Goal: Information Seeking & Learning: Learn about a topic

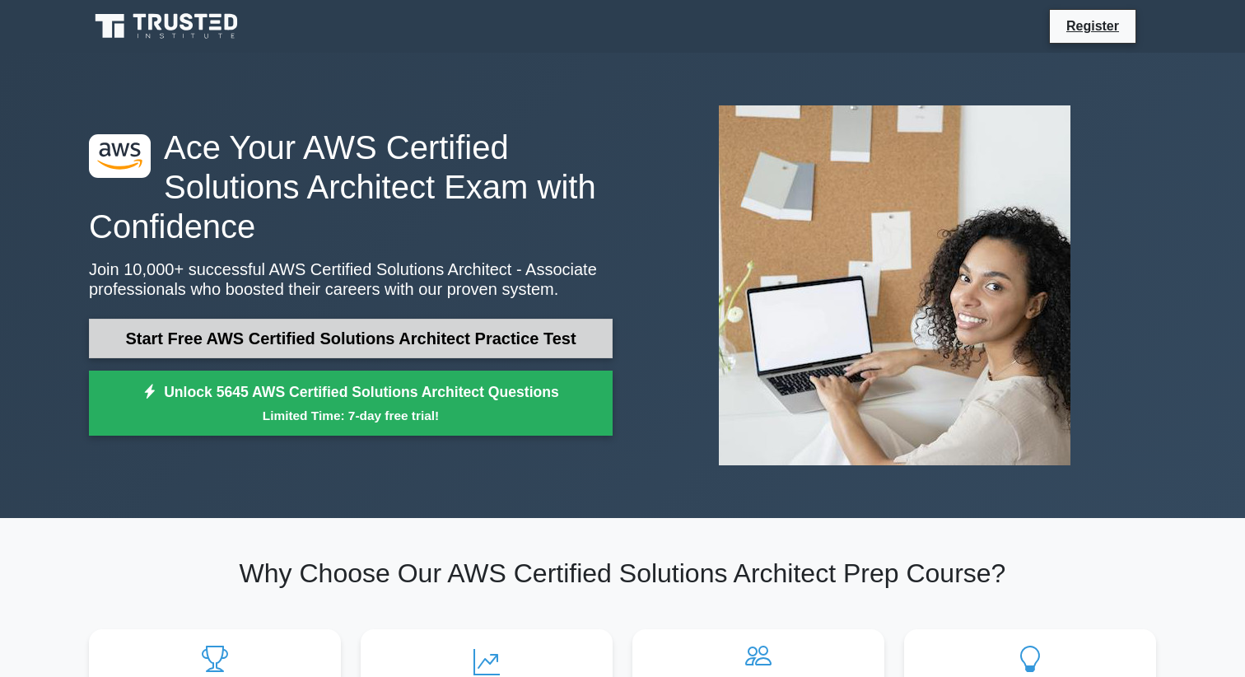
click at [460, 343] on link "Start Free AWS Certified Solutions Architect Practice Test" at bounding box center [351, 339] width 524 height 40
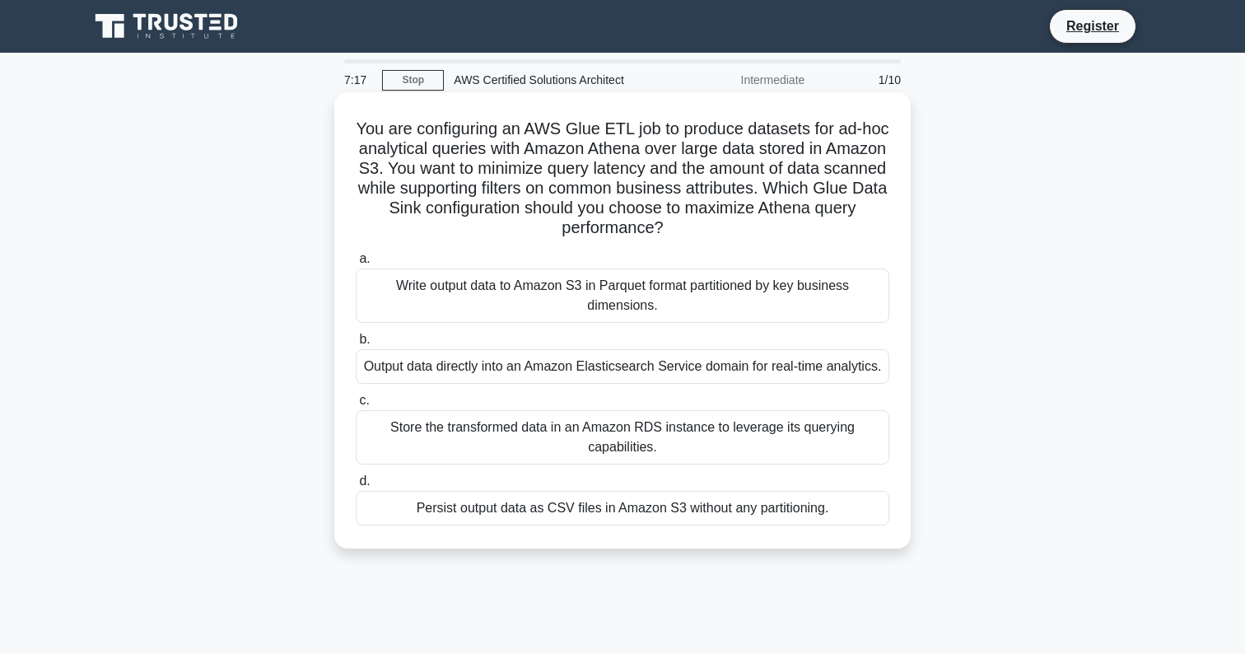
click at [596, 511] on div "Persist output data as CSV files in Amazon S3 without any partitioning." at bounding box center [623, 508] width 534 height 35
click at [356, 487] on input "d. Persist output data as CSV files in Amazon S3 without any partitioning." at bounding box center [356, 481] width 0 height 11
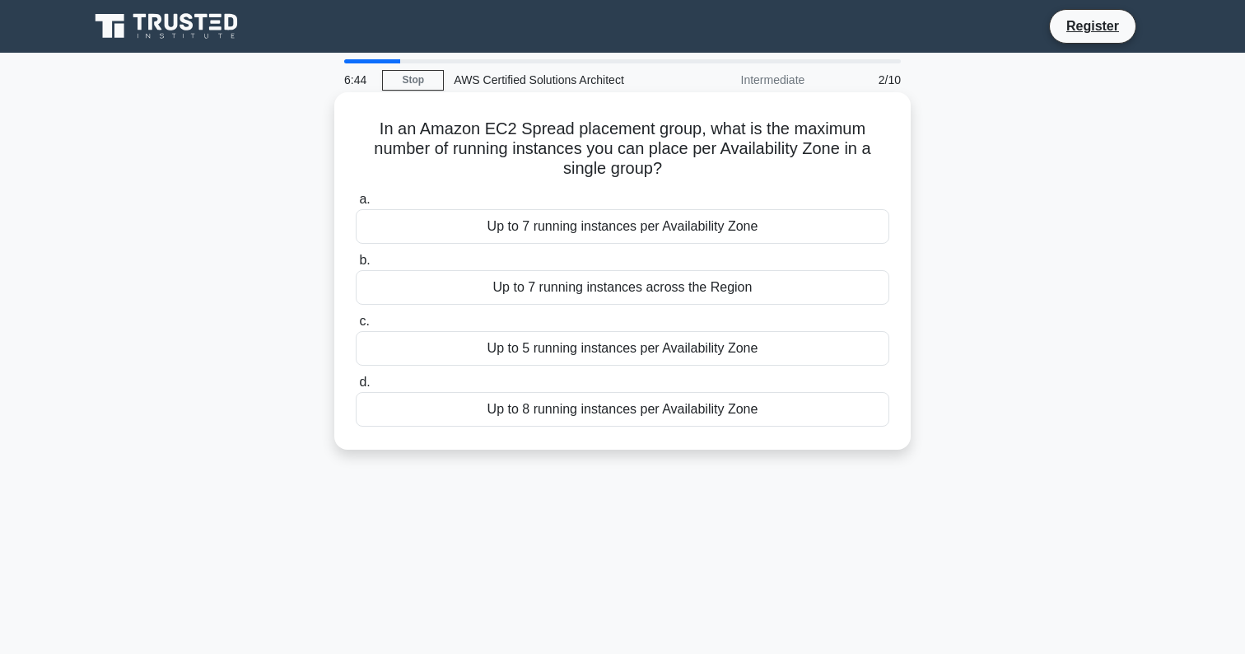
click at [637, 227] on div "Up to 7 running instances per Availability Zone" at bounding box center [623, 226] width 534 height 35
click at [356, 205] on input "a. Up to 7 running instances per Availability Zone" at bounding box center [356, 199] width 0 height 11
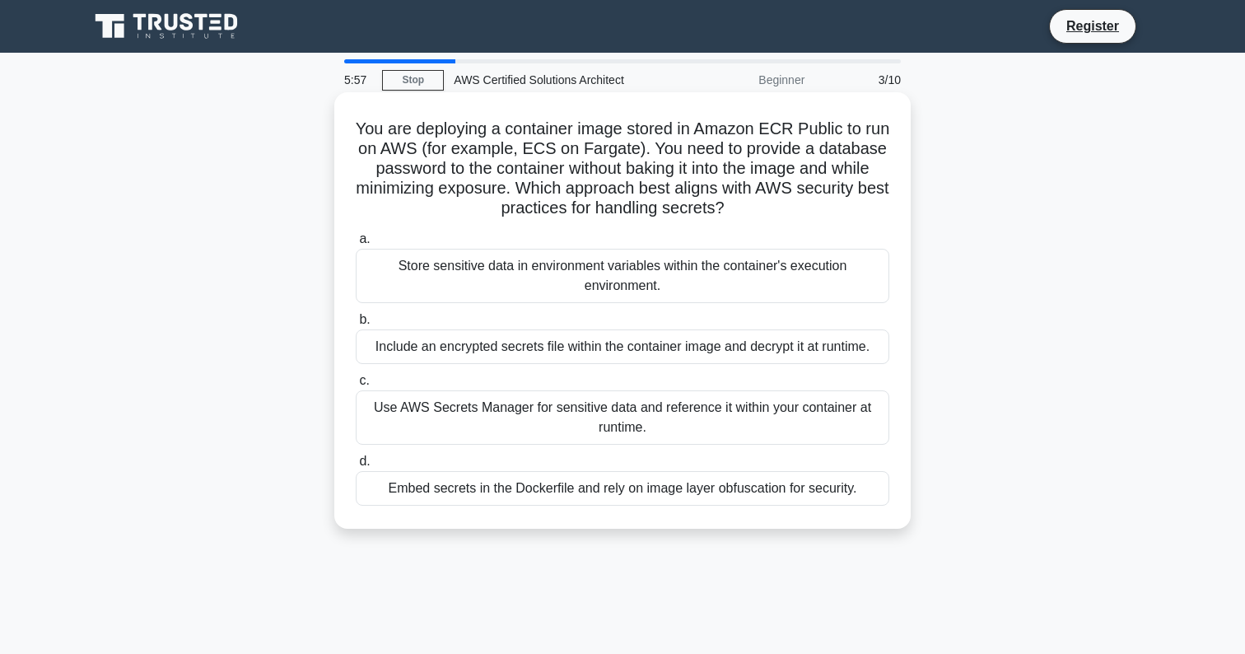
click at [630, 409] on div "Use AWS Secrets Manager for sensitive data and reference it within your contain…" at bounding box center [623, 417] width 534 height 54
click at [356, 386] on input "c. Use AWS Secrets Manager for sensitive data and reference it within your cont…" at bounding box center [356, 381] width 0 height 11
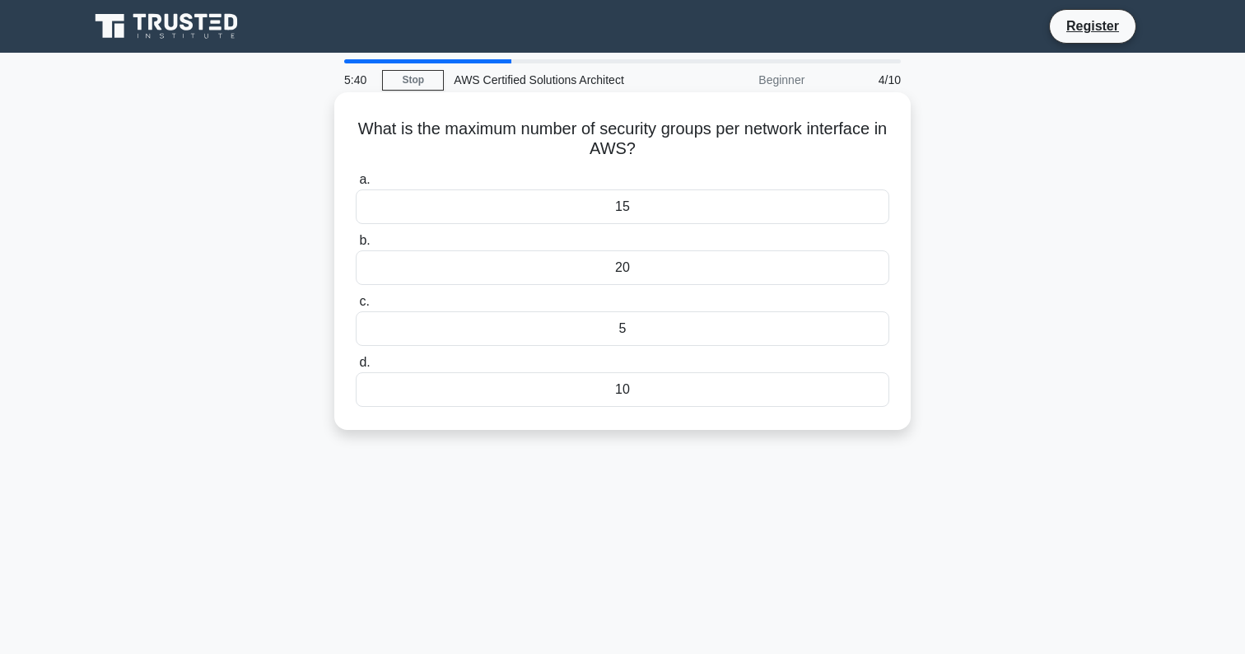
click at [631, 330] on div "5" at bounding box center [623, 328] width 534 height 35
click at [356, 307] on input "c. 5" at bounding box center [356, 302] width 0 height 11
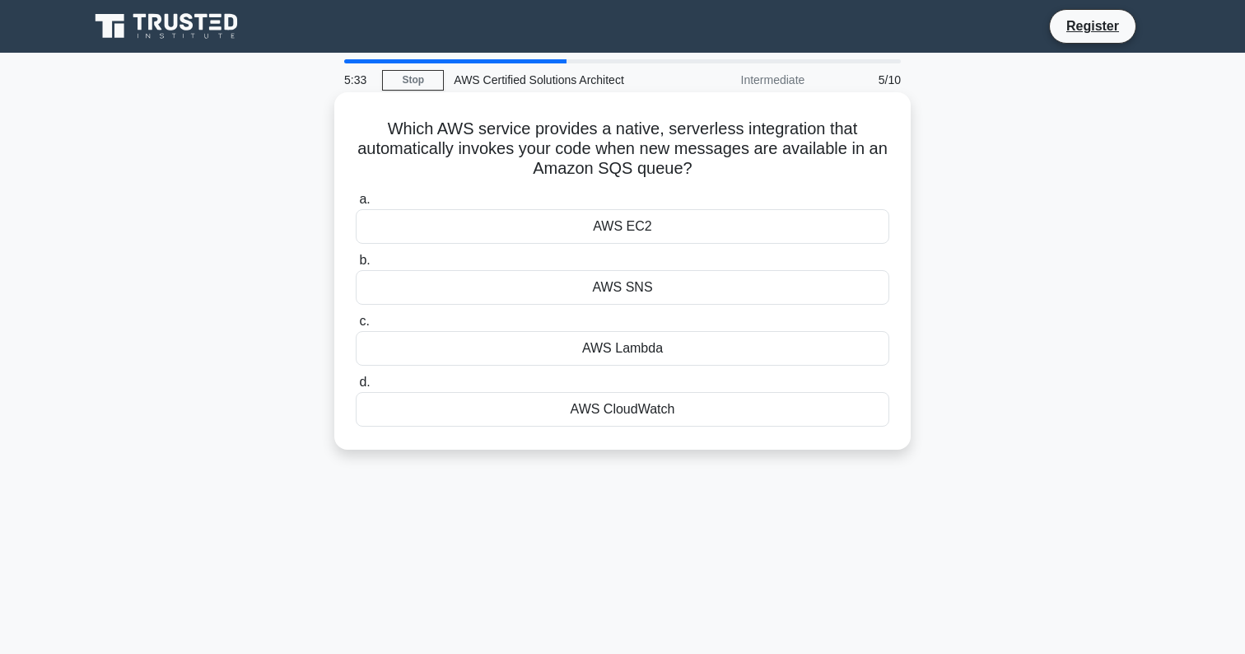
click at [648, 351] on div "AWS Lambda" at bounding box center [623, 348] width 534 height 35
click at [356, 327] on input "c. AWS Lambda" at bounding box center [356, 321] width 0 height 11
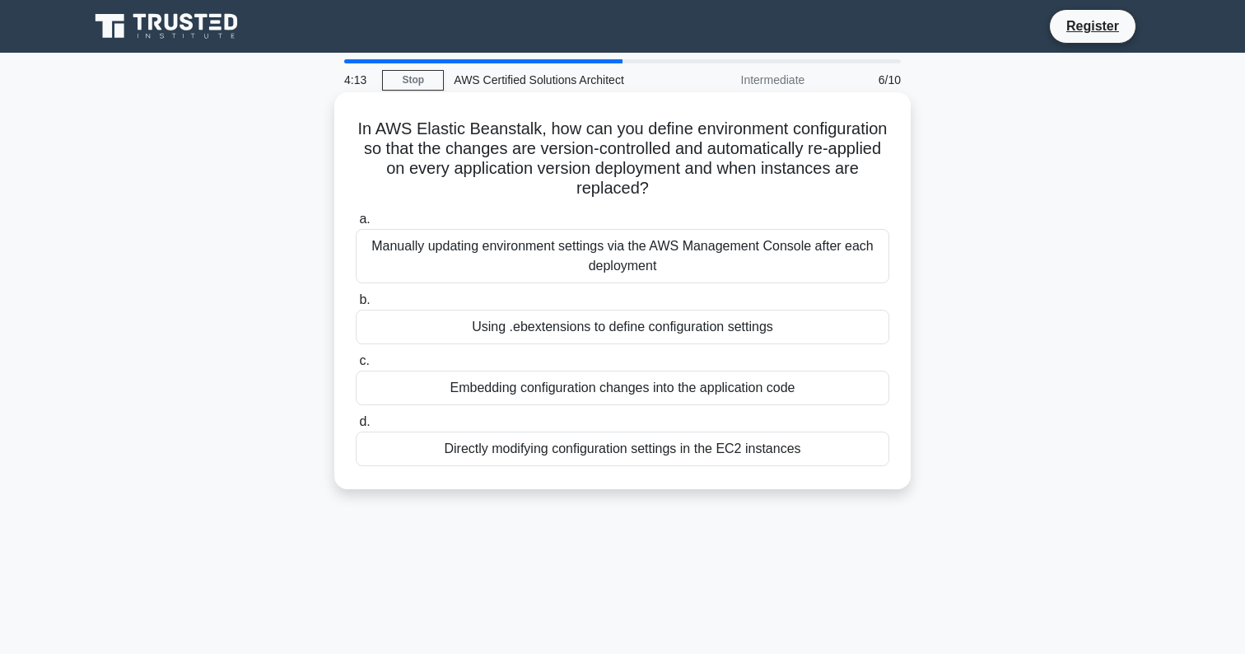
click at [666, 257] on div "Manually updating environment settings via the AWS Management Console after eac…" at bounding box center [623, 256] width 534 height 54
click at [356, 225] on input "a. Manually updating environment settings via the AWS Management Console after …" at bounding box center [356, 219] width 0 height 11
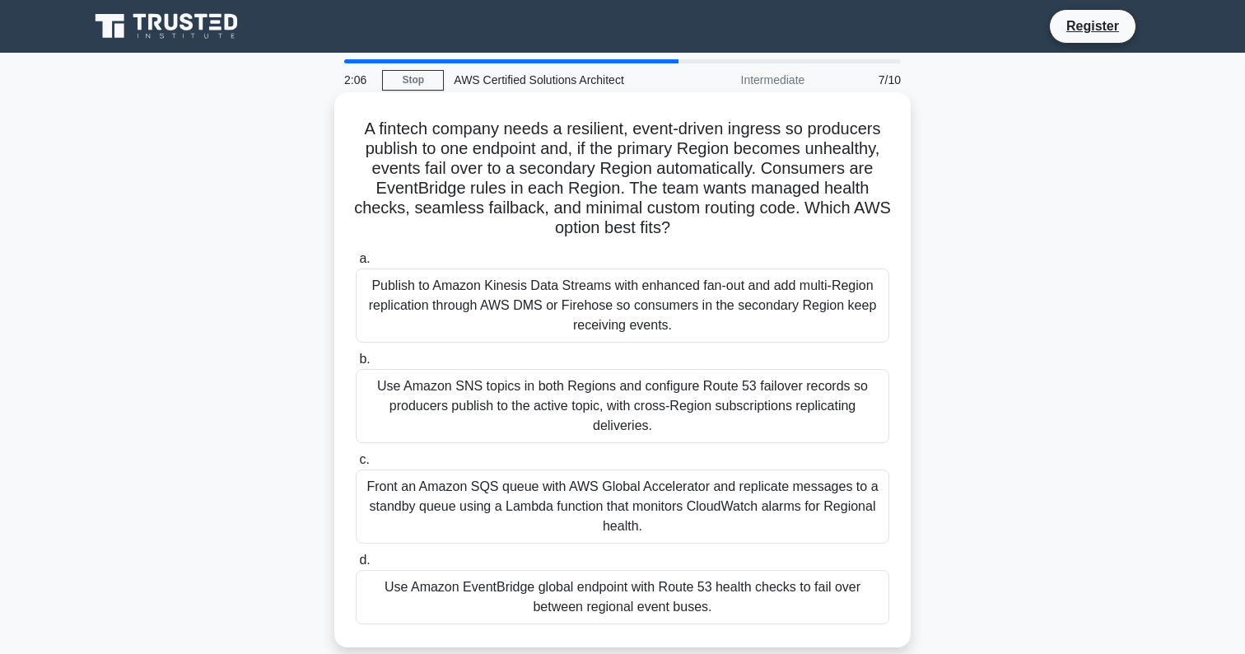
click at [670, 604] on div "Use Amazon EventBridge global endpoint with Route 53 health checks to fail over…" at bounding box center [623, 597] width 534 height 54
click at [356, 566] on input "d. Use Amazon EventBridge global endpoint with Route 53 health checks to fail o…" at bounding box center [356, 560] width 0 height 11
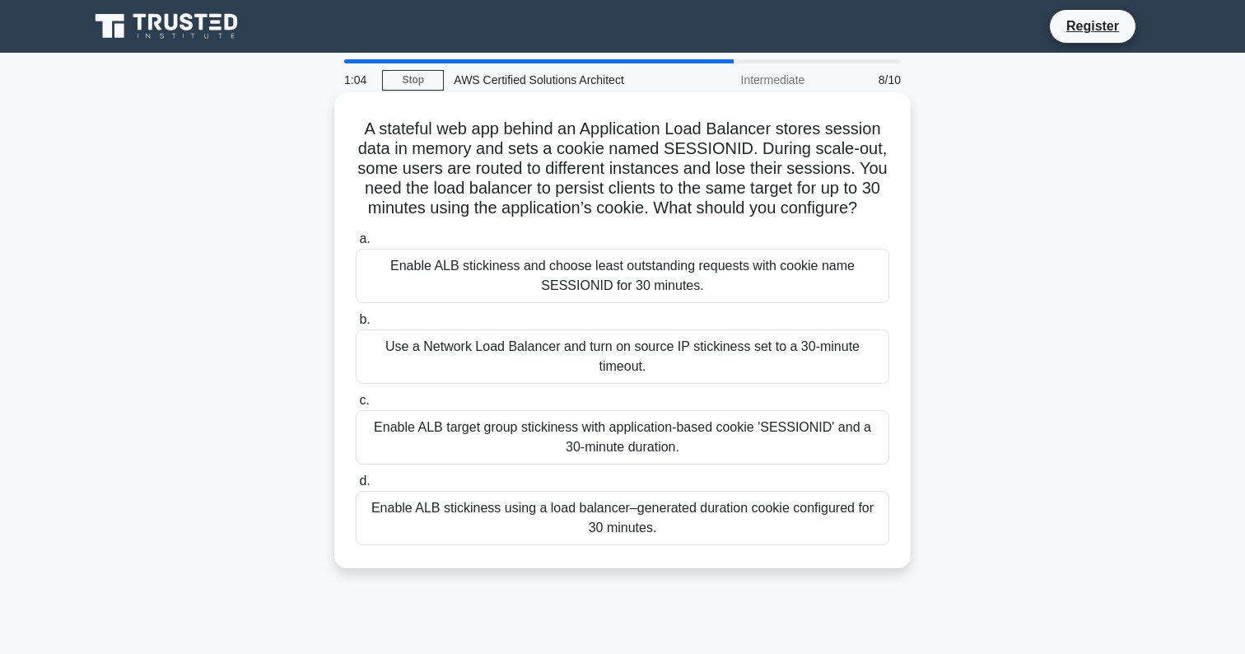
click at [793, 440] on div "Enable ALB target group stickiness with application-based cookie 'SESSIONID' an…" at bounding box center [623, 437] width 534 height 54
click at [356, 406] on input "c. Enable ALB target group stickiness with application-based cookie 'SESSIONID'…" at bounding box center [356, 400] width 0 height 11
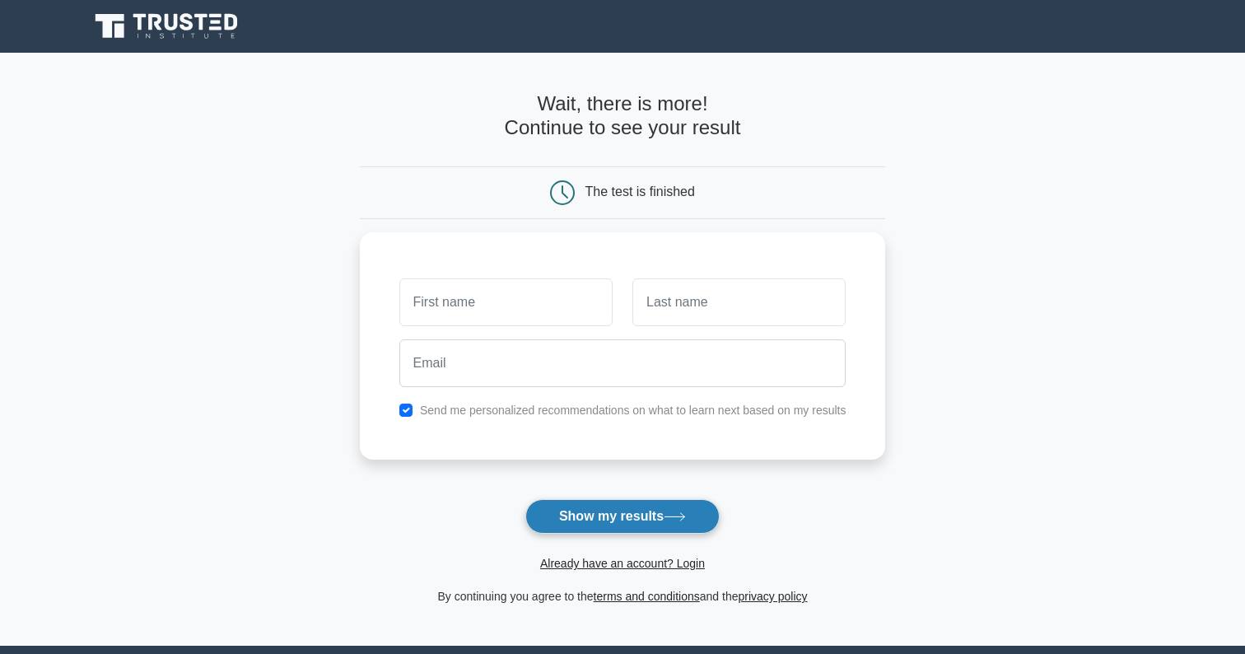
click at [641, 521] on button "Show my results" at bounding box center [622, 516] width 194 height 35
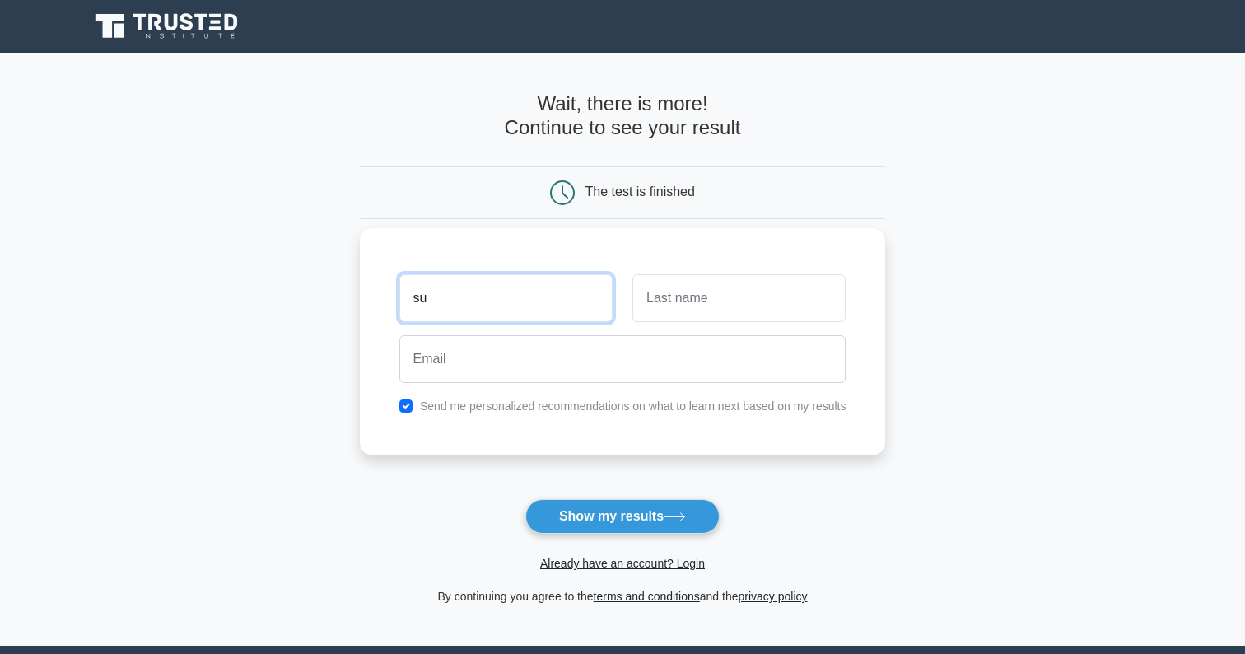
type input "s"
type input "jamo"
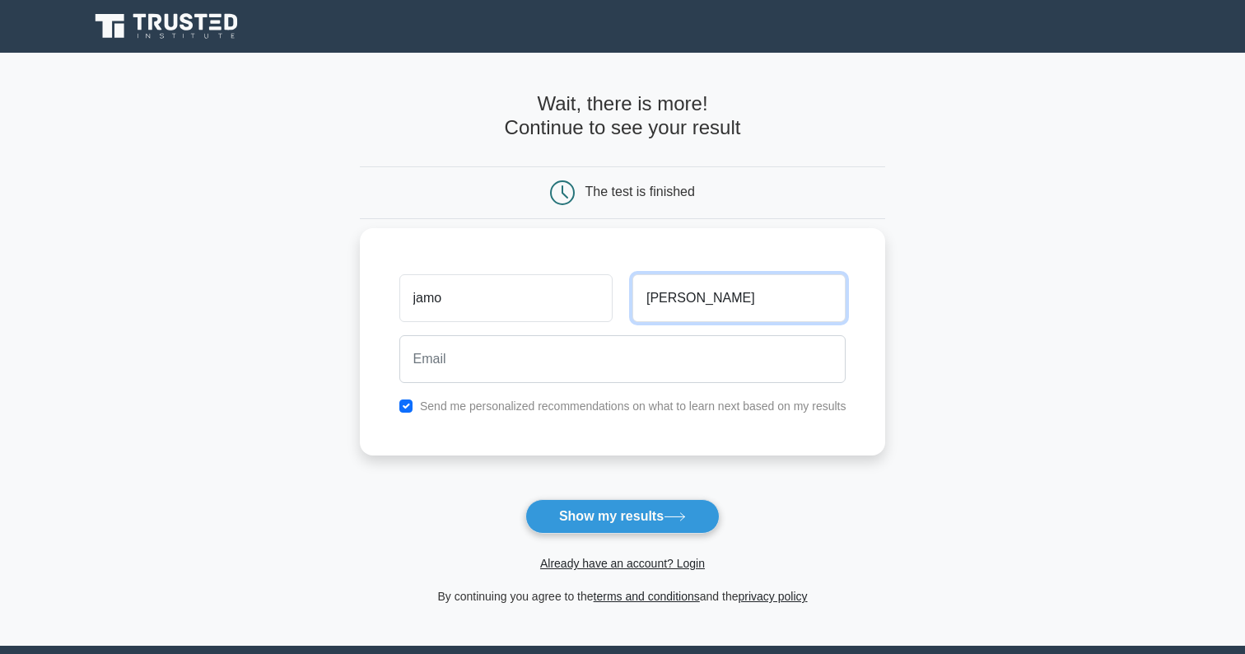
type input "leite"
click at [441, 399] on label "Send me personalized recommendations on what to learn next based on my results" at bounding box center [633, 405] width 427 height 13
click at [404, 403] on input "checkbox" at bounding box center [405, 405] width 13 height 13
checkbox input "false"
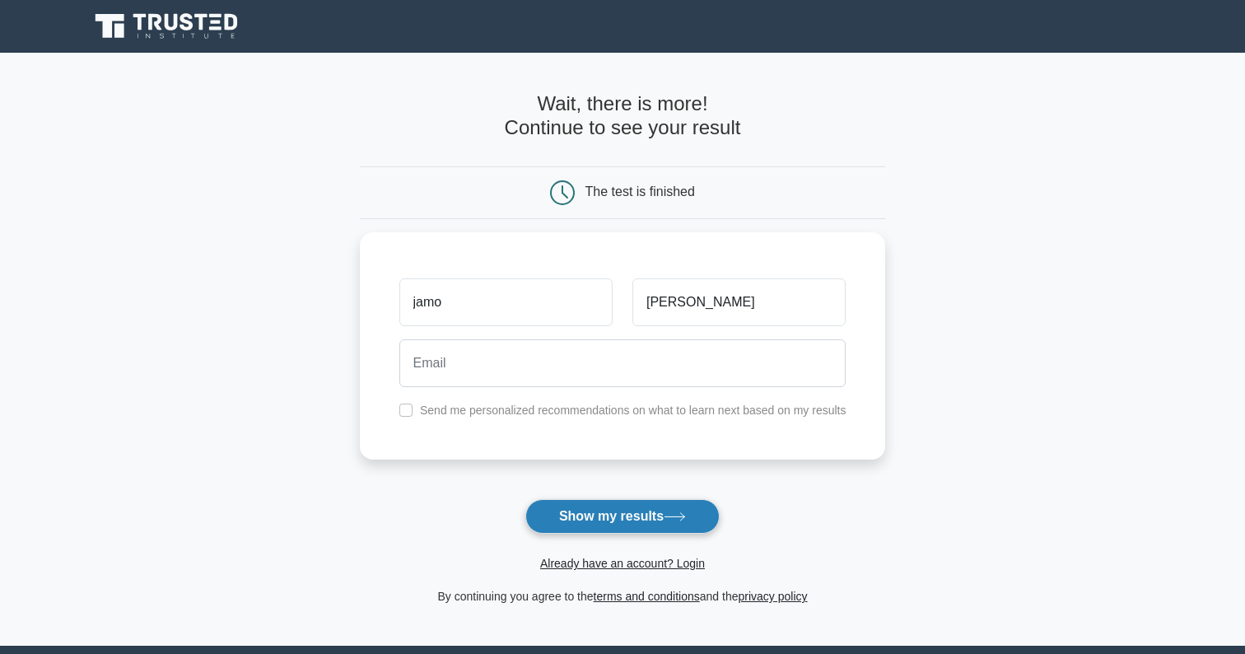
click at [652, 522] on button "Show my results" at bounding box center [622, 516] width 194 height 35
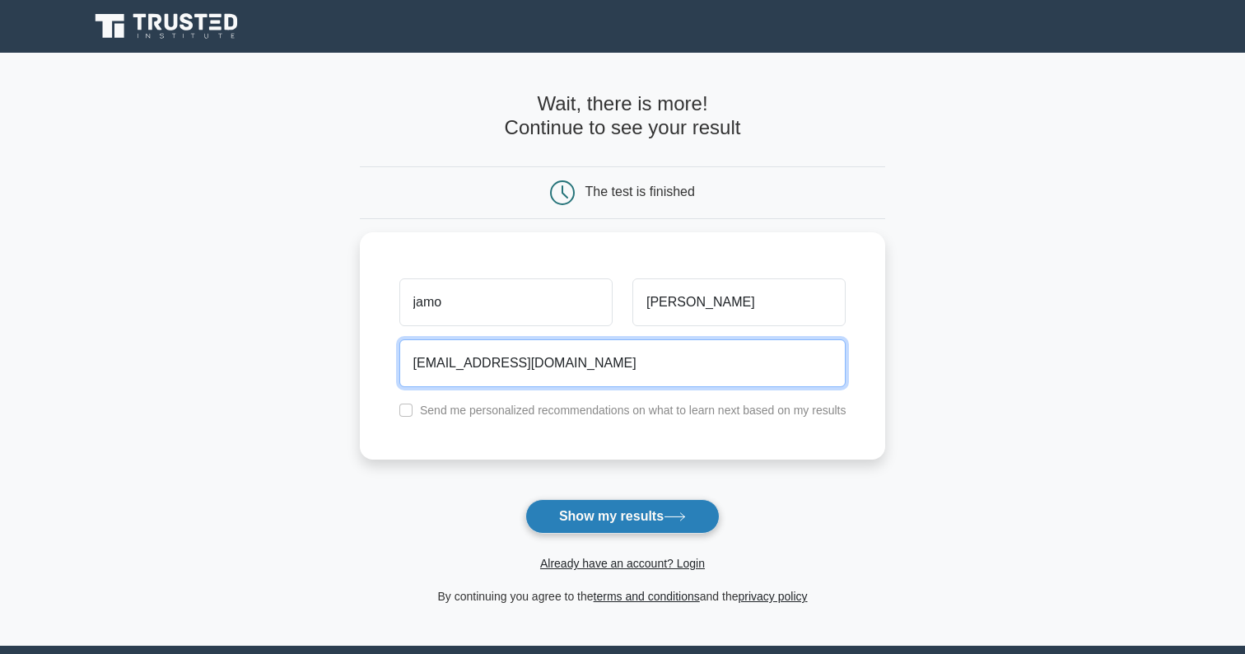
type input "sunaylyatif@gmail.com"
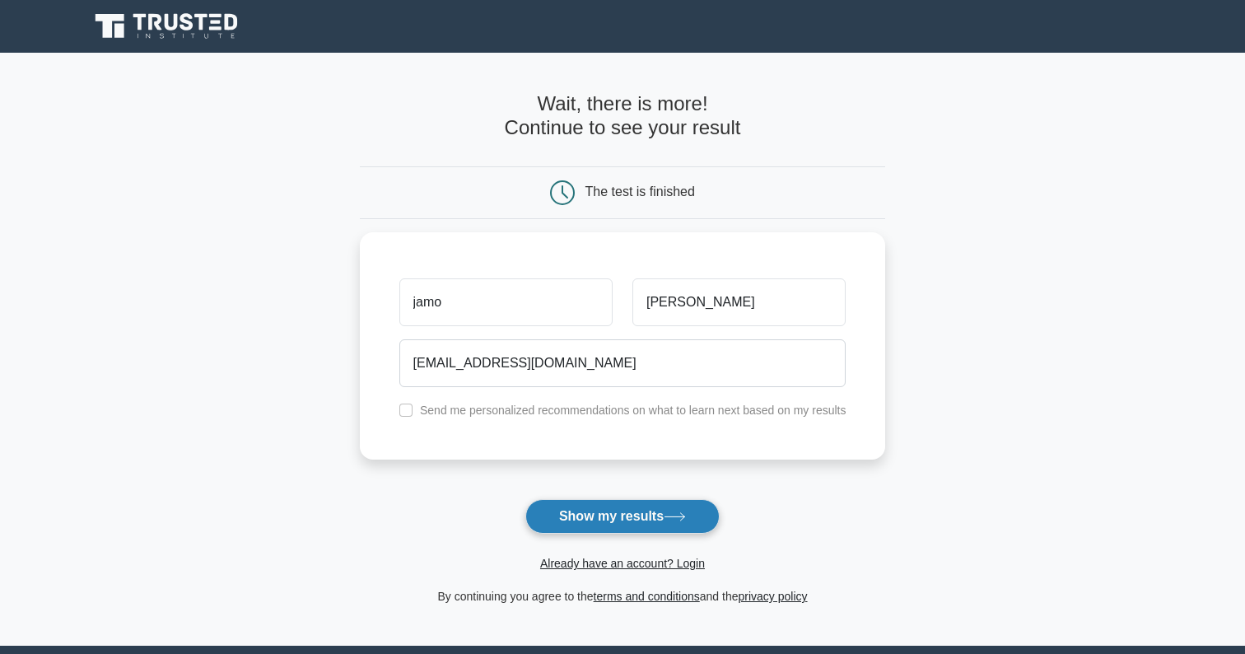
click at [656, 519] on button "Show my results" at bounding box center [622, 516] width 194 height 35
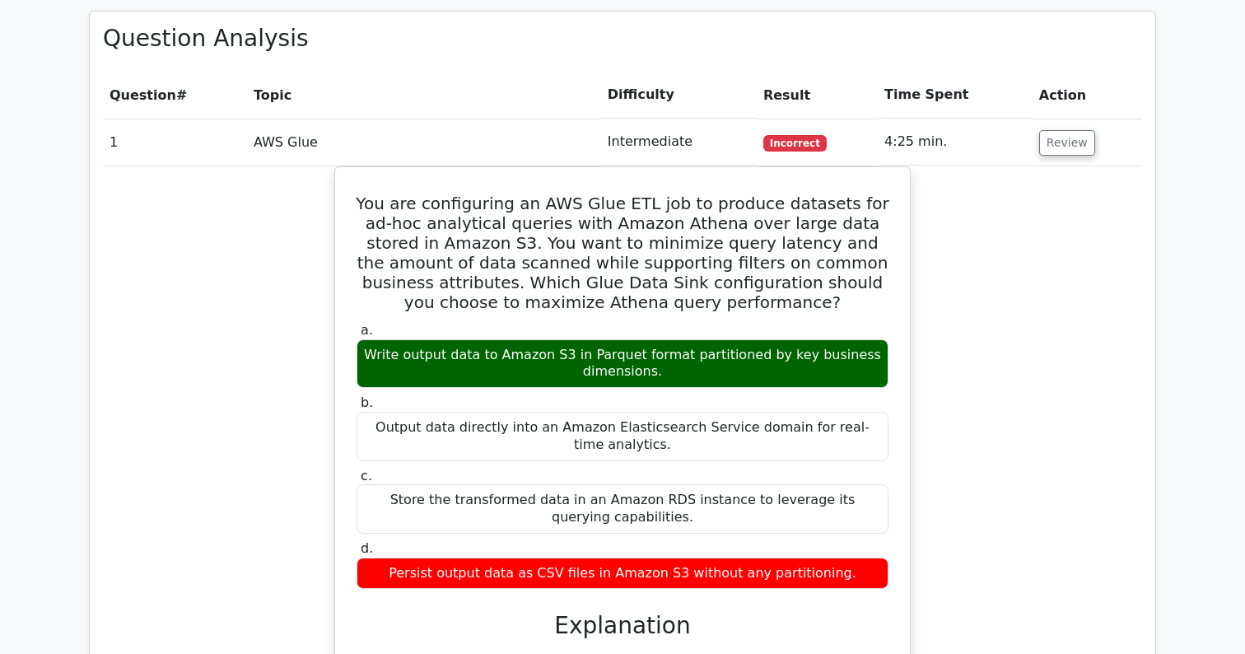
scroll to position [1269, 0]
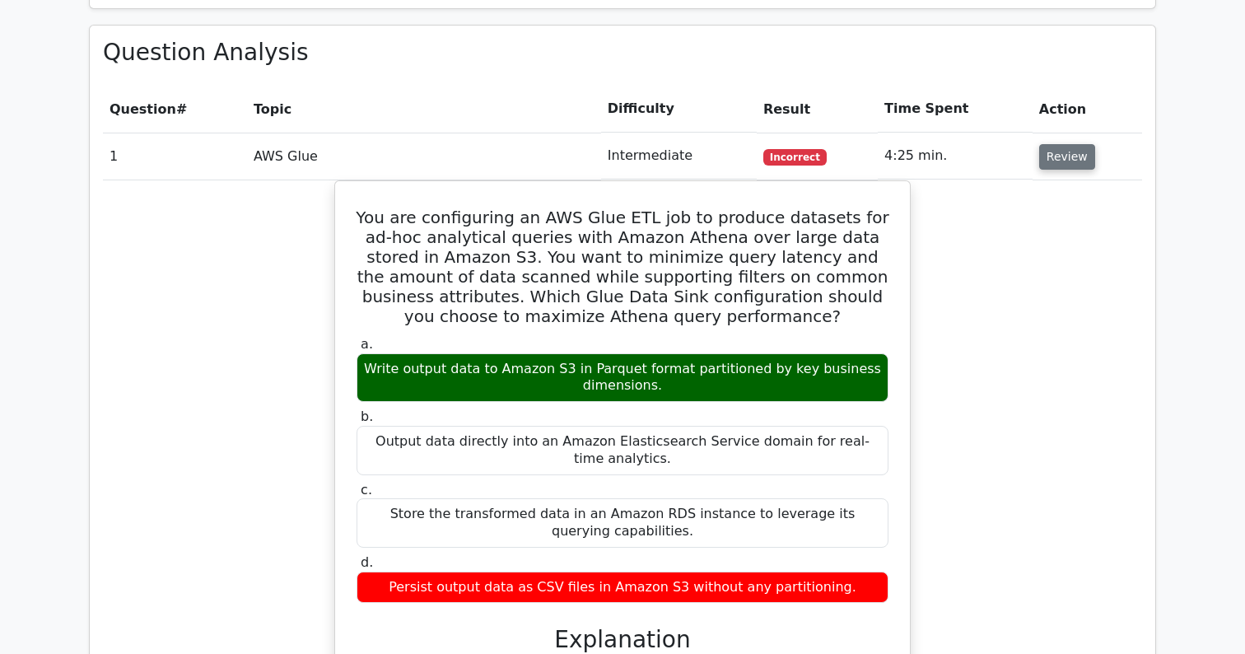
click at [1052, 144] on button "Review" at bounding box center [1067, 157] width 56 height 26
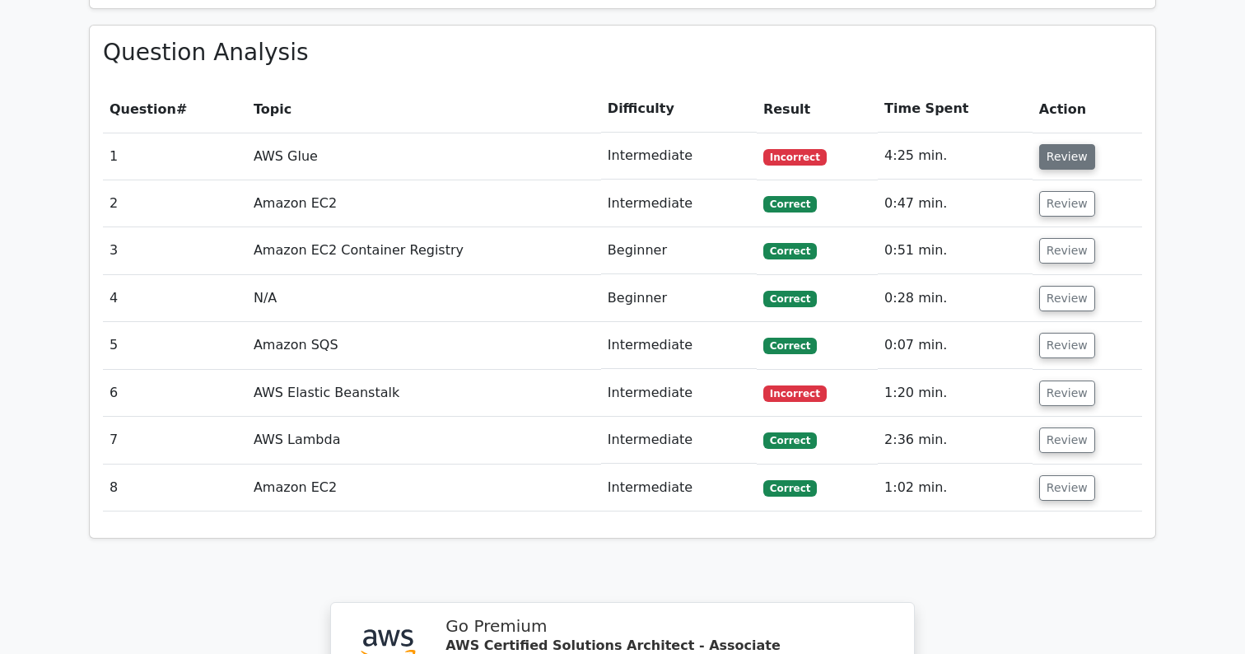
click at [1060, 144] on button "Review" at bounding box center [1067, 157] width 56 height 26
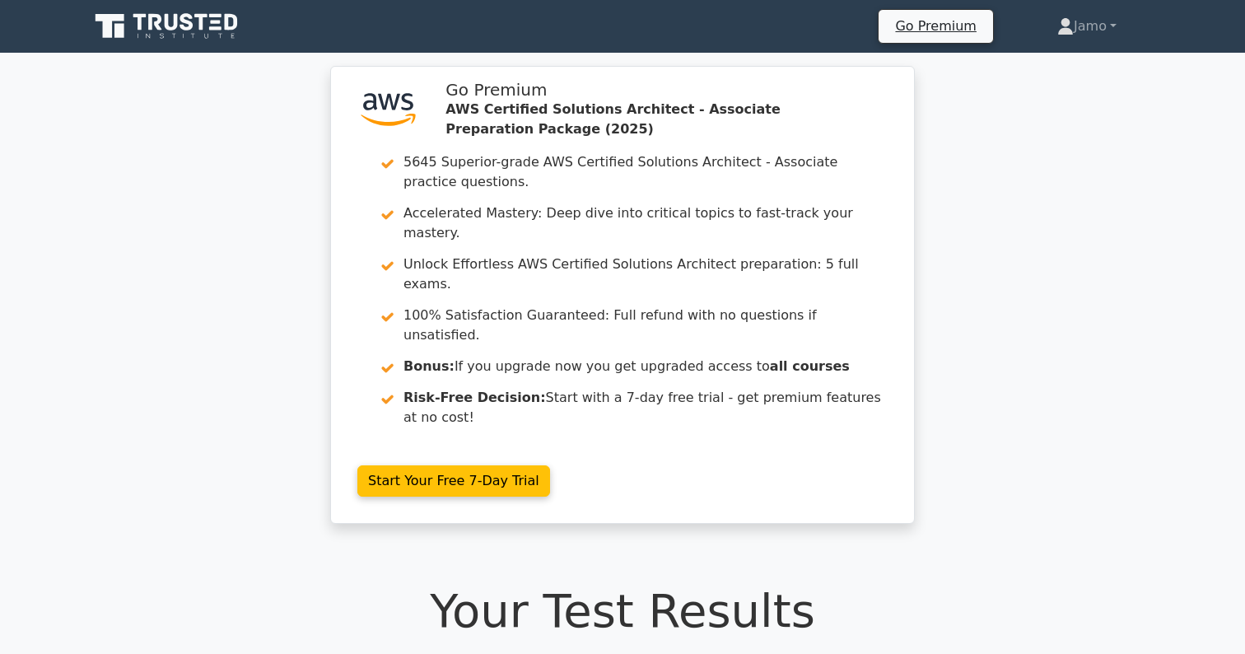
scroll to position [0, 0]
click at [1092, 29] on link "Jamo" at bounding box center [1087, 26] width 138 height 33
click at [1051, 252] on div ".st0{fill:#252F3E;} .st1{fill-rule:evenodd;clip-rule:evenodd;fill:#FF9900;} Go …" at bounding box center [622, 305] width 1245 height 478
click at [142, 22] on icon at bounding box center [139, 22] width 13 height 16
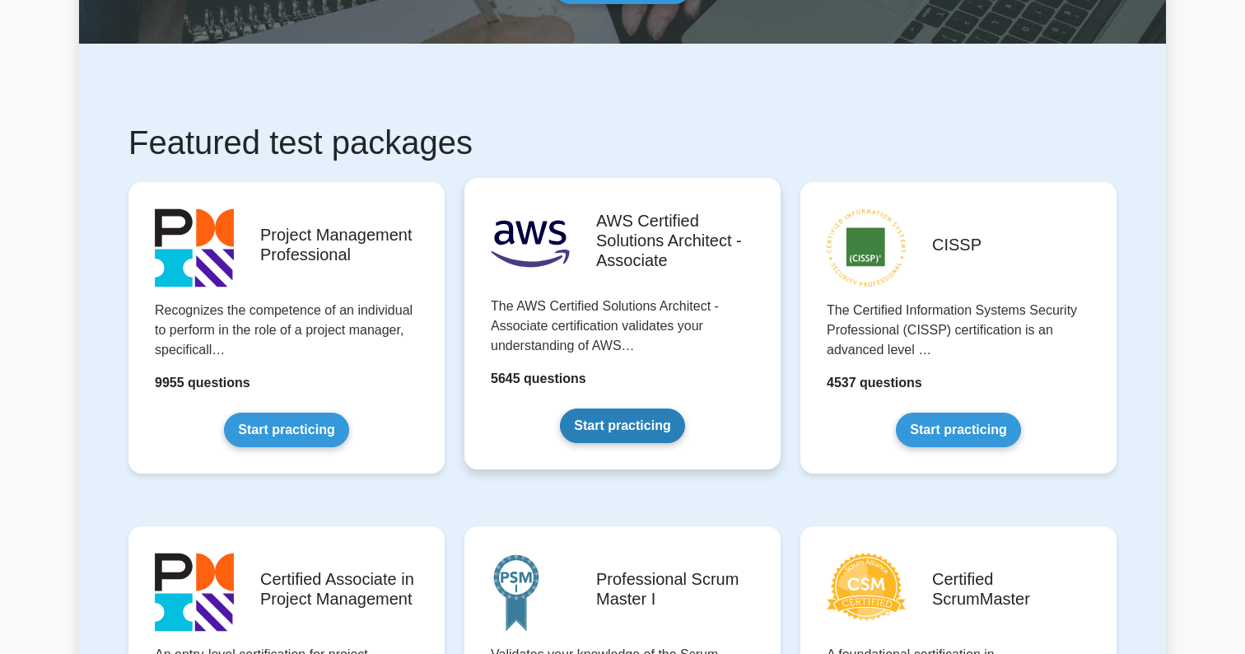
scroll to position [222, 0]
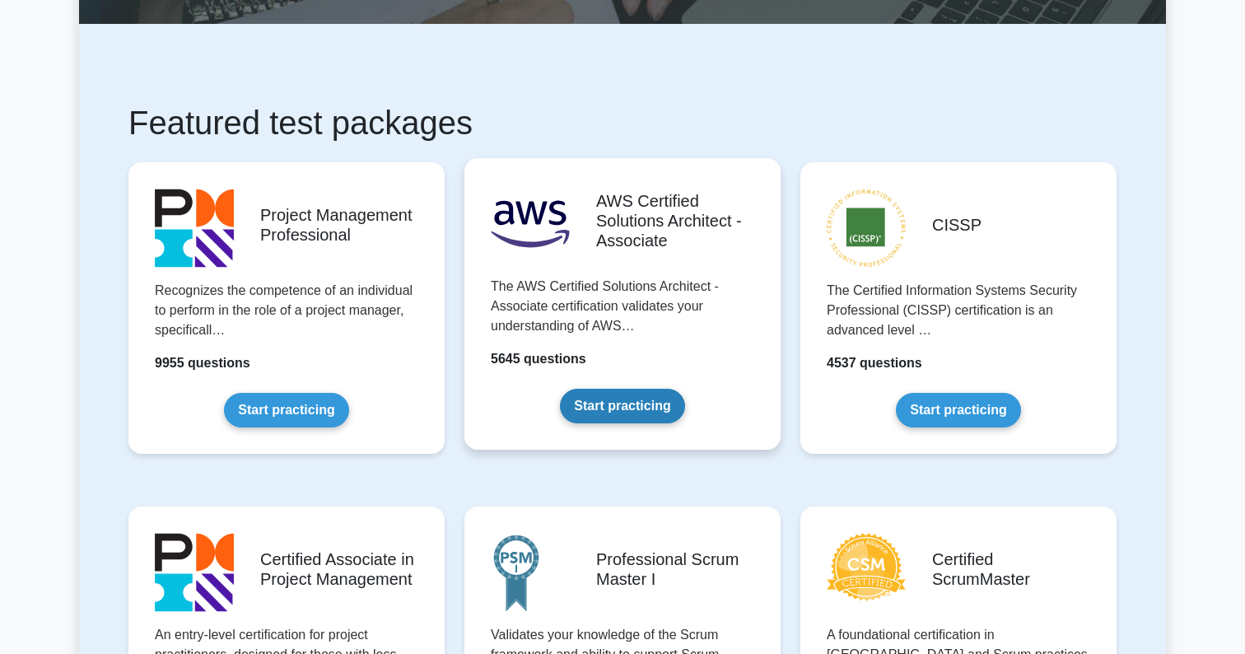
click at [644, 409] on link "Start practicing" at bounding box center [622, 406] width 124 height 35
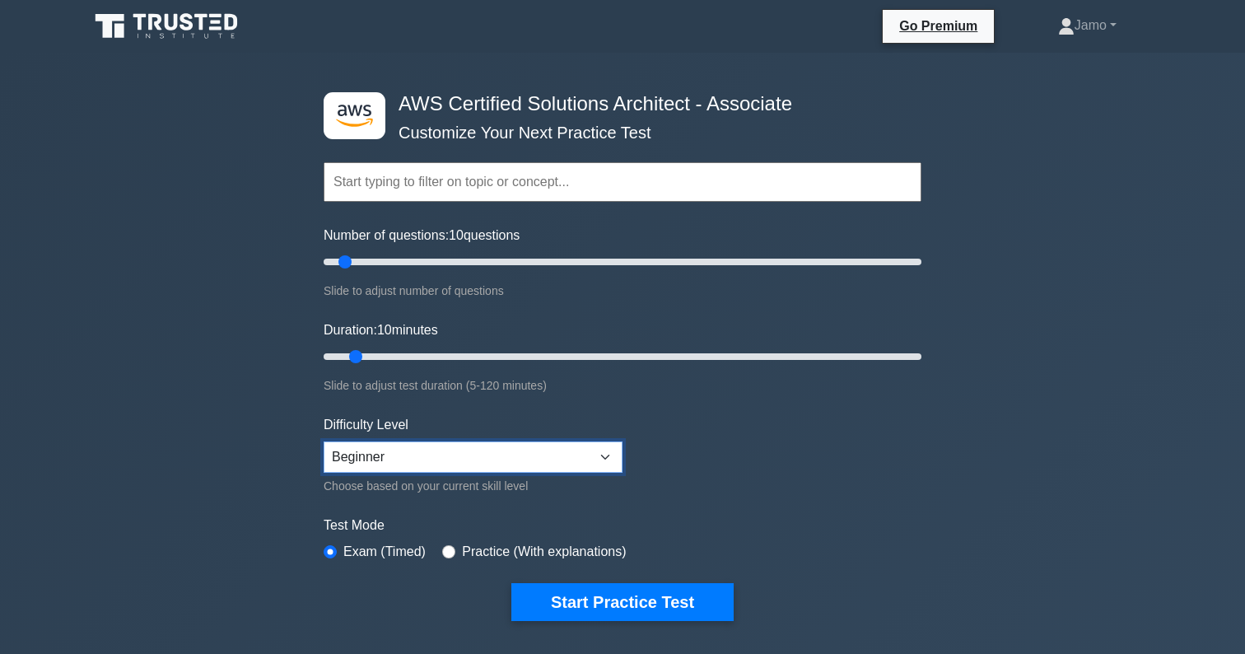
select select "intermediate"
drag, startPoint x: 355, startPoint y: 356, endPoint x: 418, endPoint y: 360, distance: 63.6
click at [418, 360] on input "Duration: 20 minutes" at bounding box center [623, 357] width 598 height 20
drag, startPoint x: 406, startPoint y: 355, endPoint x: 927, endPoint y: 339, distance: 521.6
type input "120"
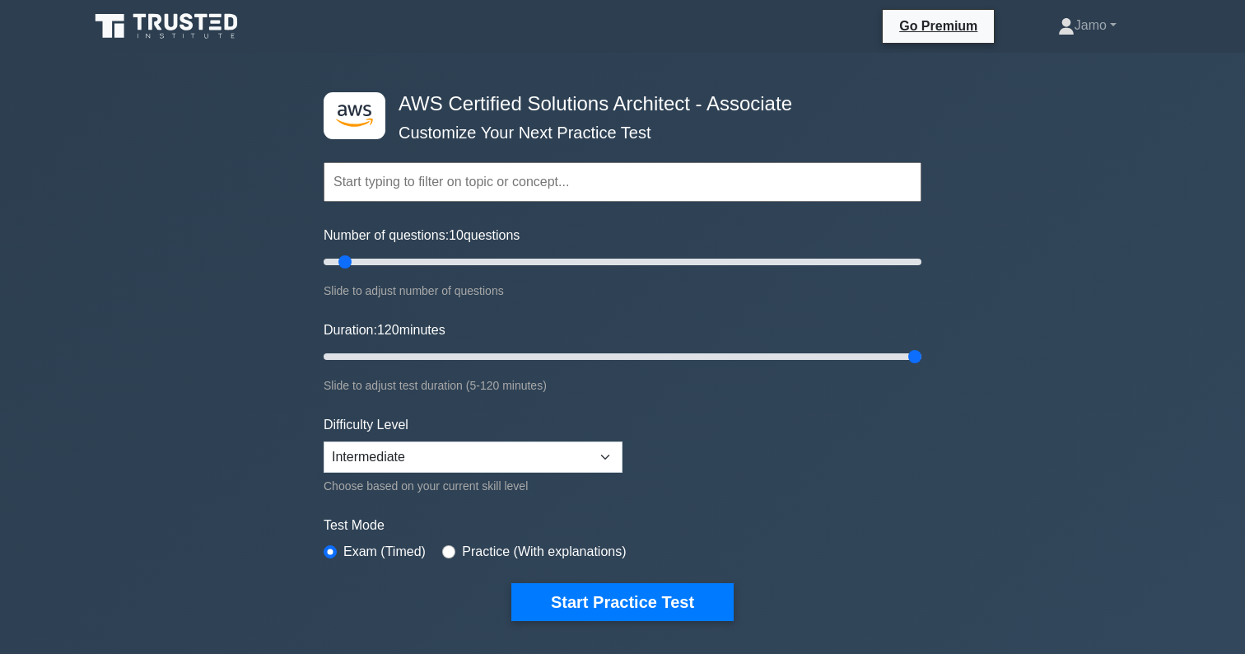
click at [927, 339] on div ".st0{fill:#252F3E;} .st1{fill-rule:evenodd;clip-rule:evenodd;fill:#FF9900;} AWS…" at bounding box center [623, 357] width 618 height 608
drag, startPoint x: 341, startPoint y: 263, endPoint x: 501, endPoint y: 267, distance: 159.8
type input "60"
click at [501, 267] on input "Number of questions: 60 questions" at bounding box center [623, 262] width 598 height 20
drag, startPoint x: 918, startPoint y: 357, endPoint x: 359, endPoint y: 363, distance: 558.5
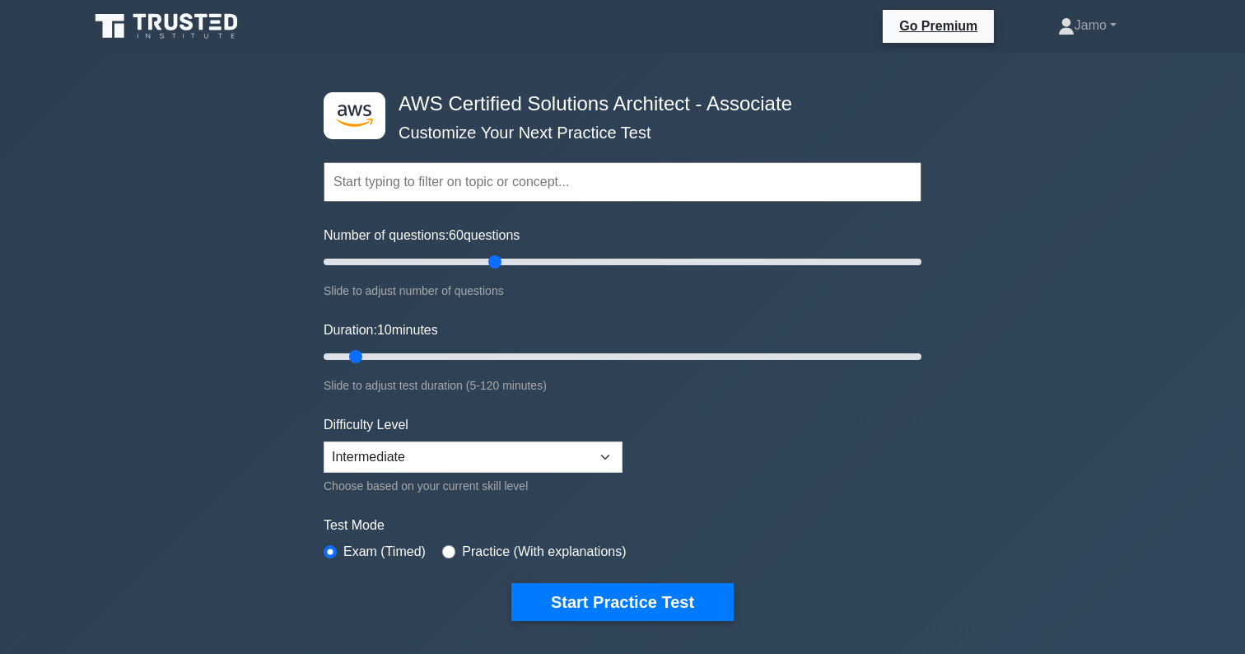
type input "10"
click at [359, 363] on input "Duration: 10 minutes" at bounding box center [623, 357] width 598 height 20
drag, startPoint x: 497, startPoint y: 261, endPoint x: 349, endPoint y: 261, distance: 147.4
type input "10"
click at [349, 261] on input "Number of questions: 10 questions" at bounding box center [623, 262] width 598 height 20
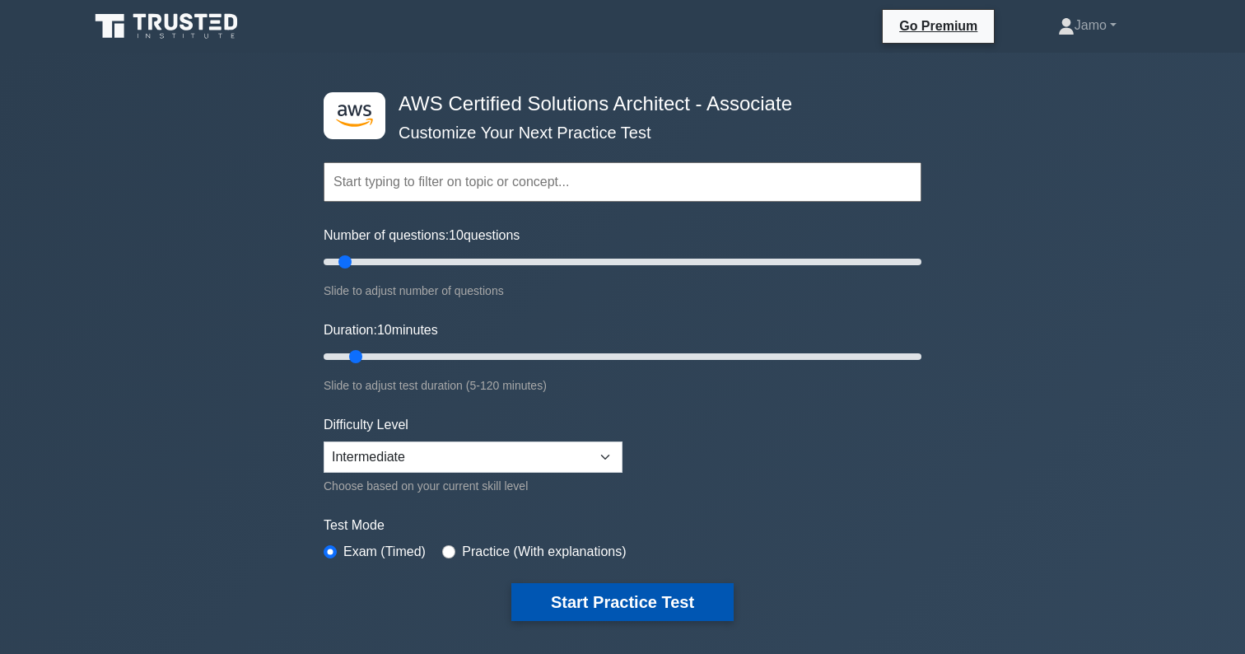
click at [641, 604] on button "Start Practice Test" at bounding box center [622, 602] width 222 height 38
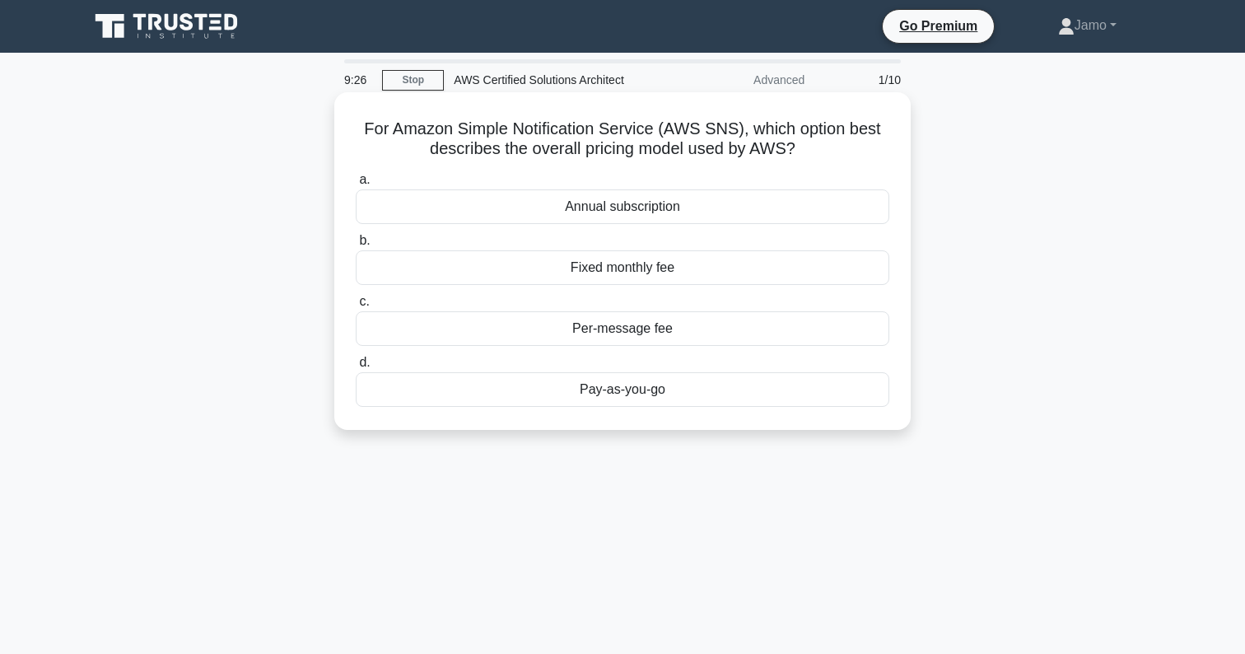
click at [624, 397] on div "Pay-as-you-go" at bounding box center [623, 389] width 534 height 35
click at [356, 368] on input "d. Pay-as-you-go" at bounding box center [356, 362] width 0 height 11
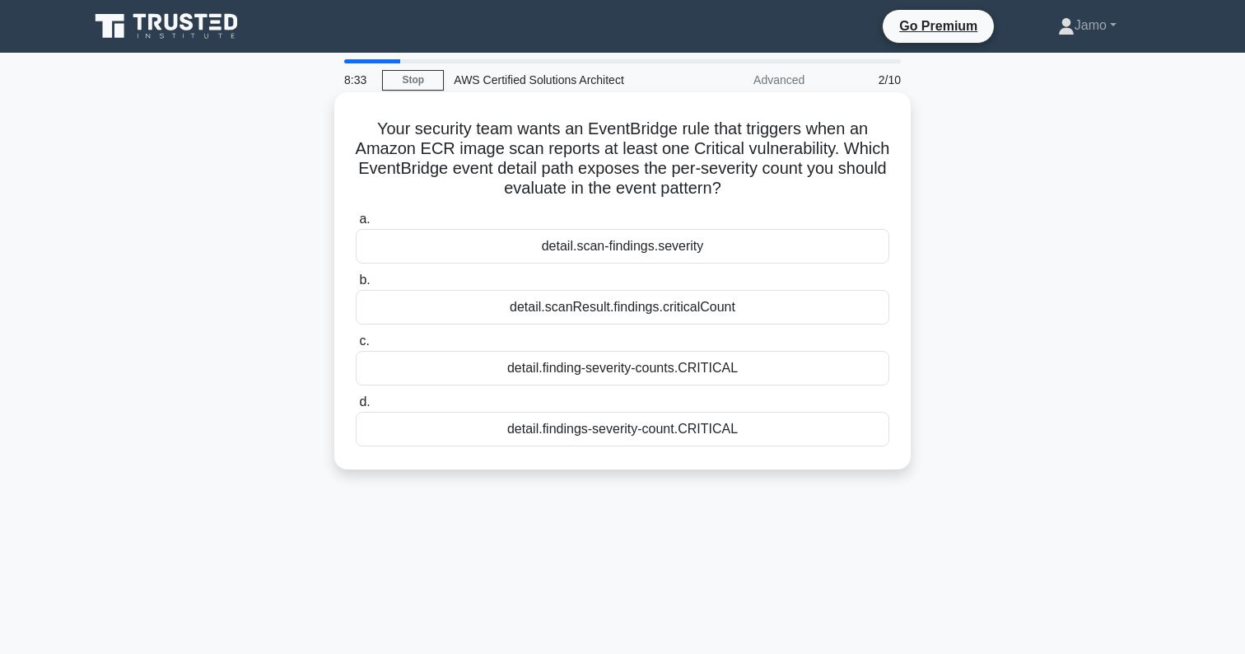
click at [675, 308] on div "detail.scanResult.findings.criticalCount" at bounding box center [623, 307] width 534 height 35
click at [356, 286] on input "b. detail.scanResult.findings.criticalCount" at bounding box center [356, 280] width 0 height 11
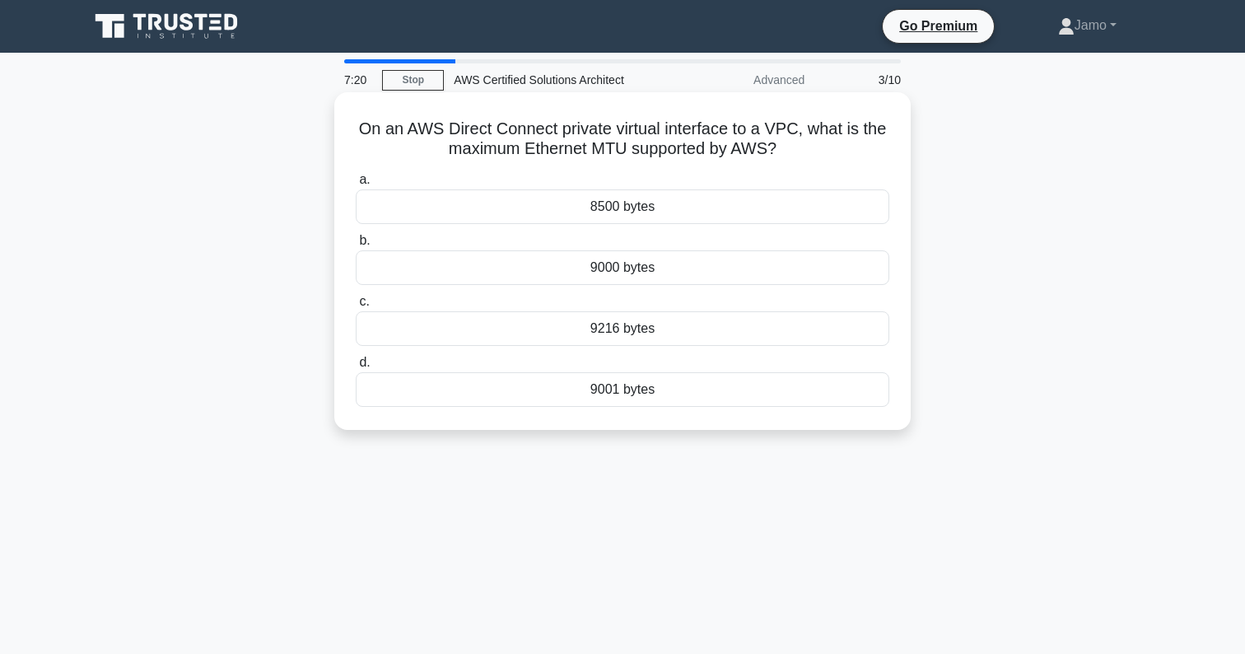
click at [663, 213] on div "8500 bytes" at bounding box center [623, 206] width 534 height 35
click at [356, 185] on input "a. 8500 bytes" at bounding box center [356, 180] width 0 height 11
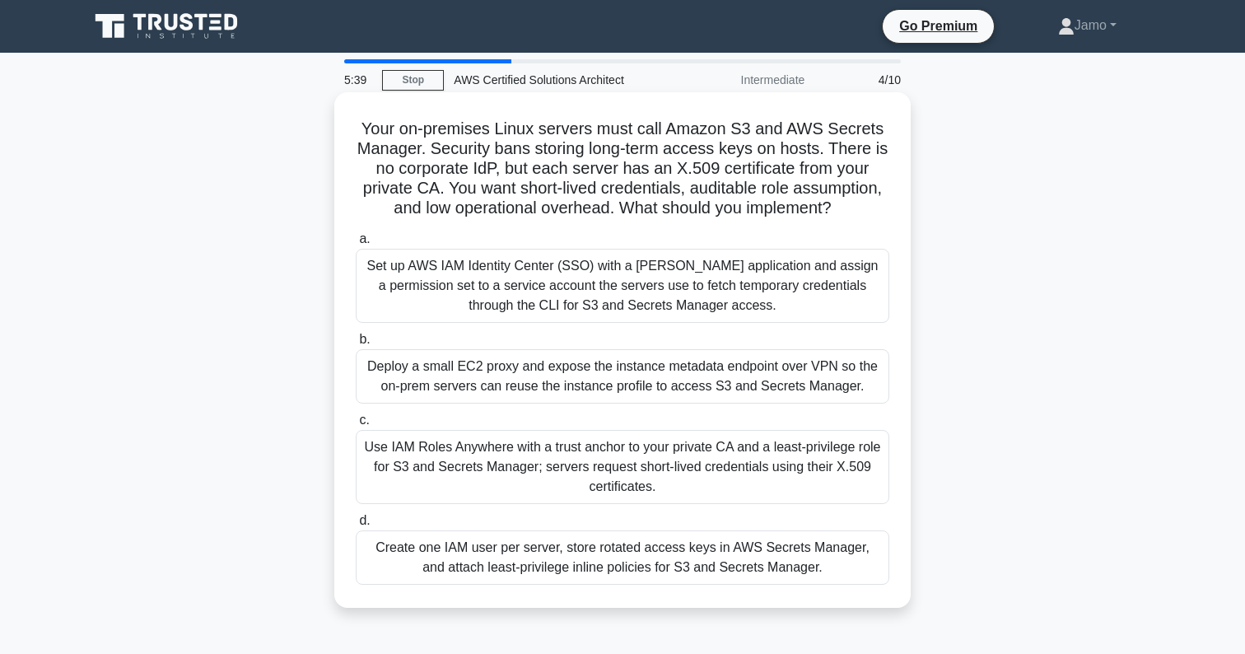
click at [648, 288] on div "Set up AWS IAM Identity Center (SSO) with a SAML application and assign a permi…" at bounding box center [623, 286] width 534 height 74
click at [356, 245] on input "a. Set up AWS IAM Identity Center (SSO) with a SAML application and assign a pe…" at bounding box center [356, 239] width 0 height 11
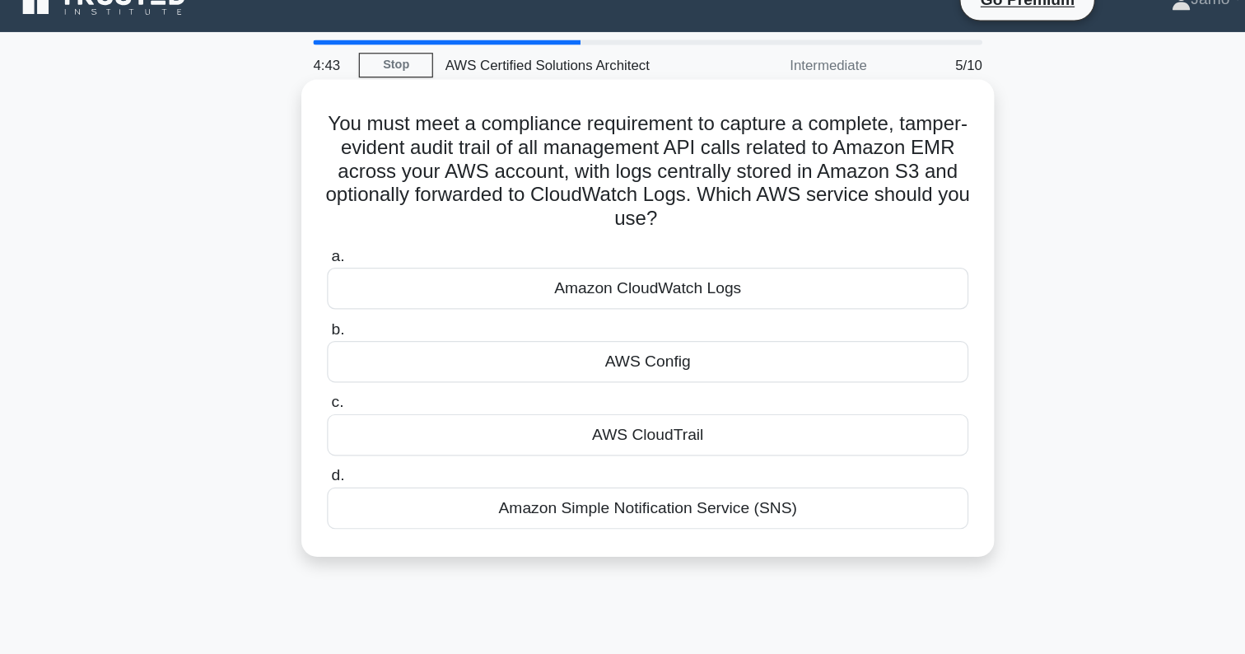
click at [582, 371] on div "AWS CloudTrail" at bounding box center [623, 388] width 534 height 35
click at [356, 367] on input "c. AWS CloudTrail" at bounding box center [356, 361] width 0 height 11
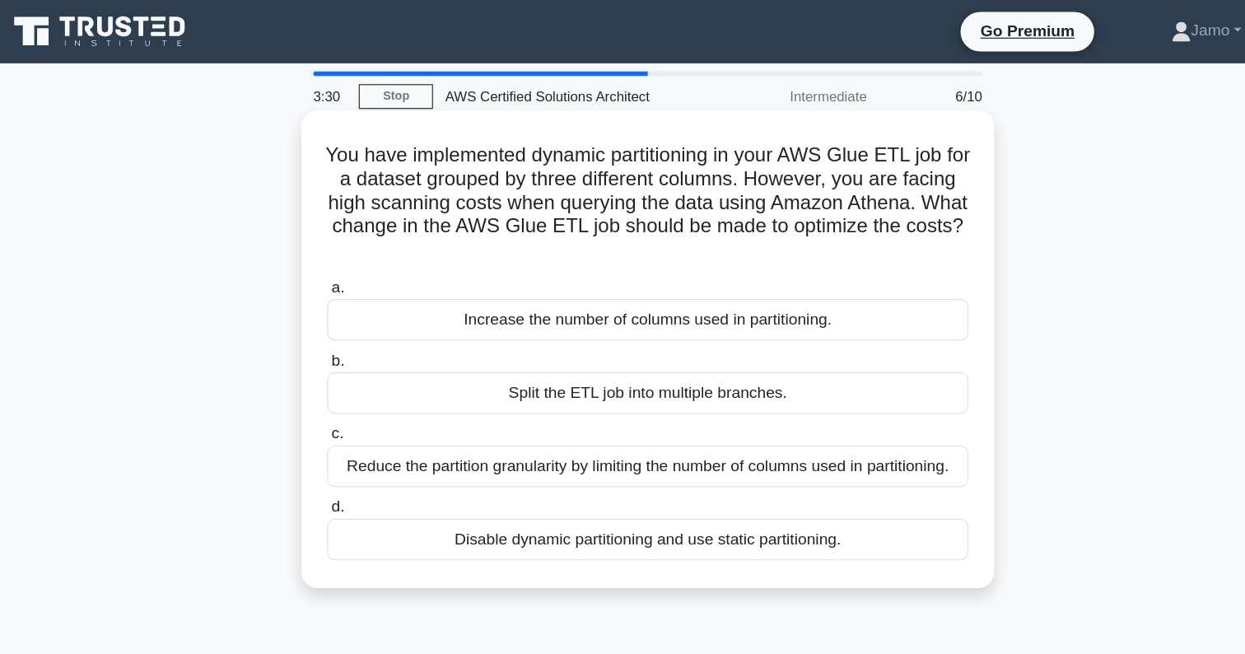
click at [544, 328] on div "Split the ETL job into multiple branches." at bounding box center [623, 327] width 534 height 35
click at [356, 306] on input "b. Split the ETL job into multiple branches." at bounding box center [356, 300] width 0 height 11
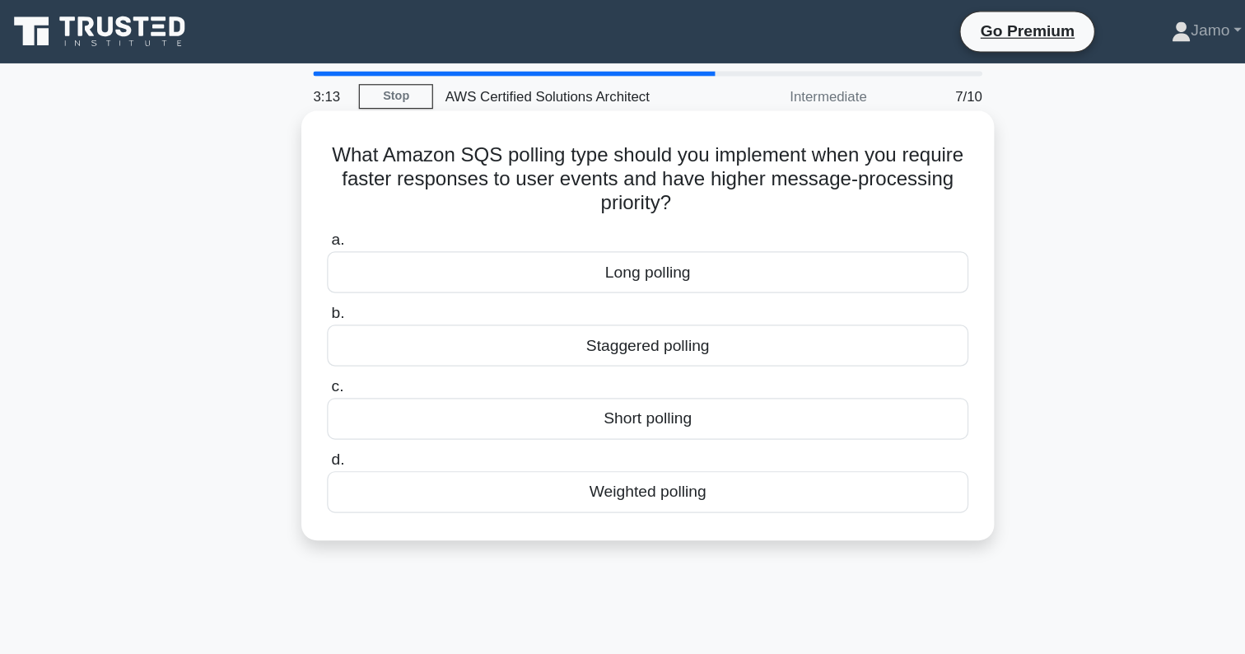
click at [585, 230] on div "Long polling" at bounding box center [623, 226] width 534 height 35
click at [356, 205] on input "a. Long polling" at bounding box center [356, 199] width 0 height 11
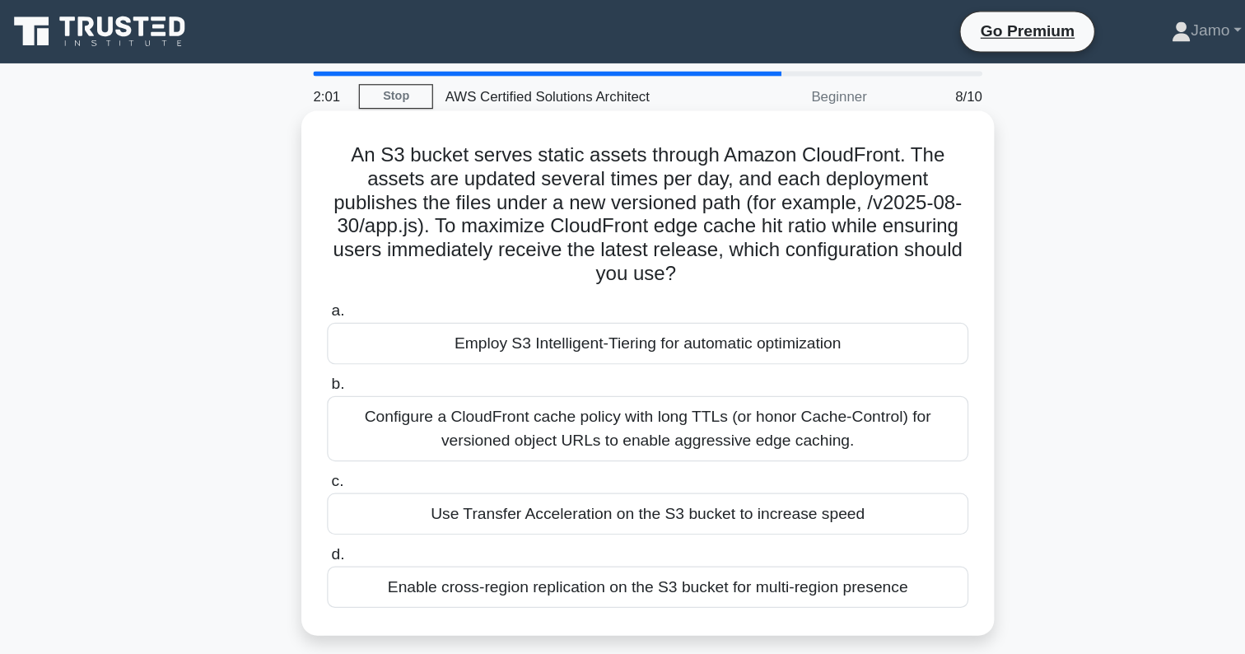
click at [558, 494] on div "Enable cross-region replication on the S3 bucket for multi-region presence" at bounding box center [623, 488] width 534 height 35
click at [356, 467] on input "d. Enable cross-region replication on the S3 bucket for multi-region presence" at bounding box center [356, 461] width 0 height 11
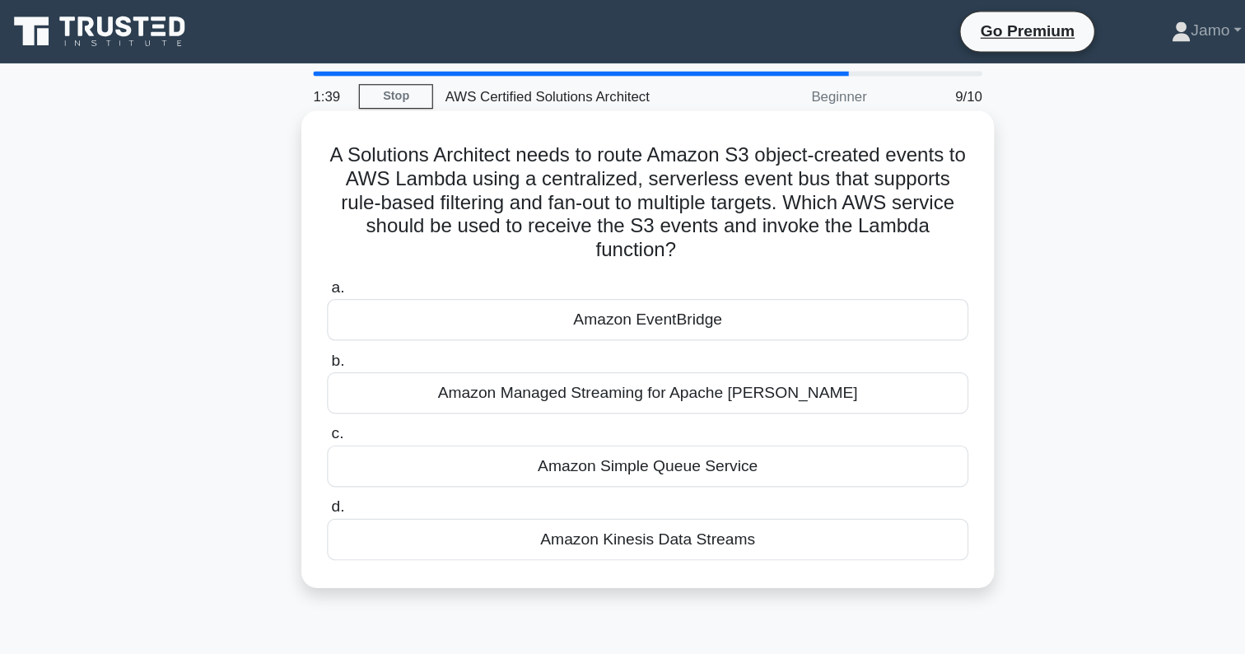
click at [591, 249] on div "Amazon EventBridge" at bounding box center [623, 266] width 534 height 35
click at [356, 245] on input "a. Amazon EventBridge" at bounding box center [356, 239] width 0 height 11
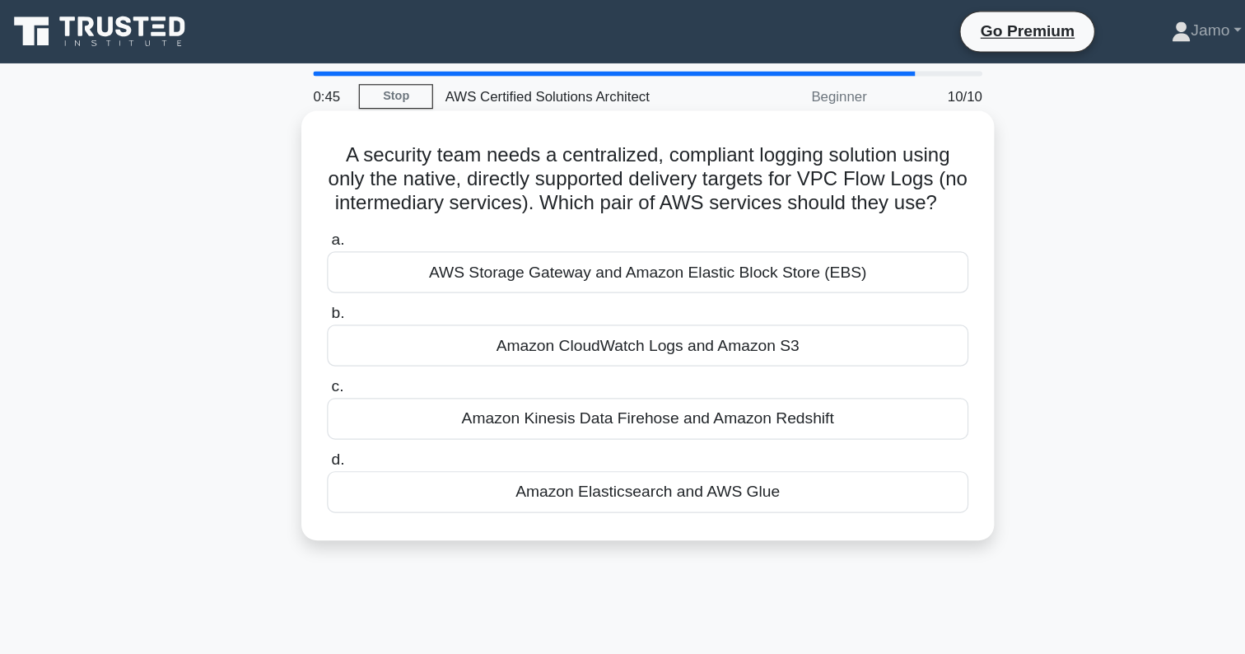
click at [605, 291] on div "Amazon CloudWatch Logs and Amazon S3" at bounding box center [623, 287] width 534 height 35
click at [356, 266] on input "b. Amazon CloudWatch Logs and Amazon S3" at bounding box center [356, 260] width 0 height 11
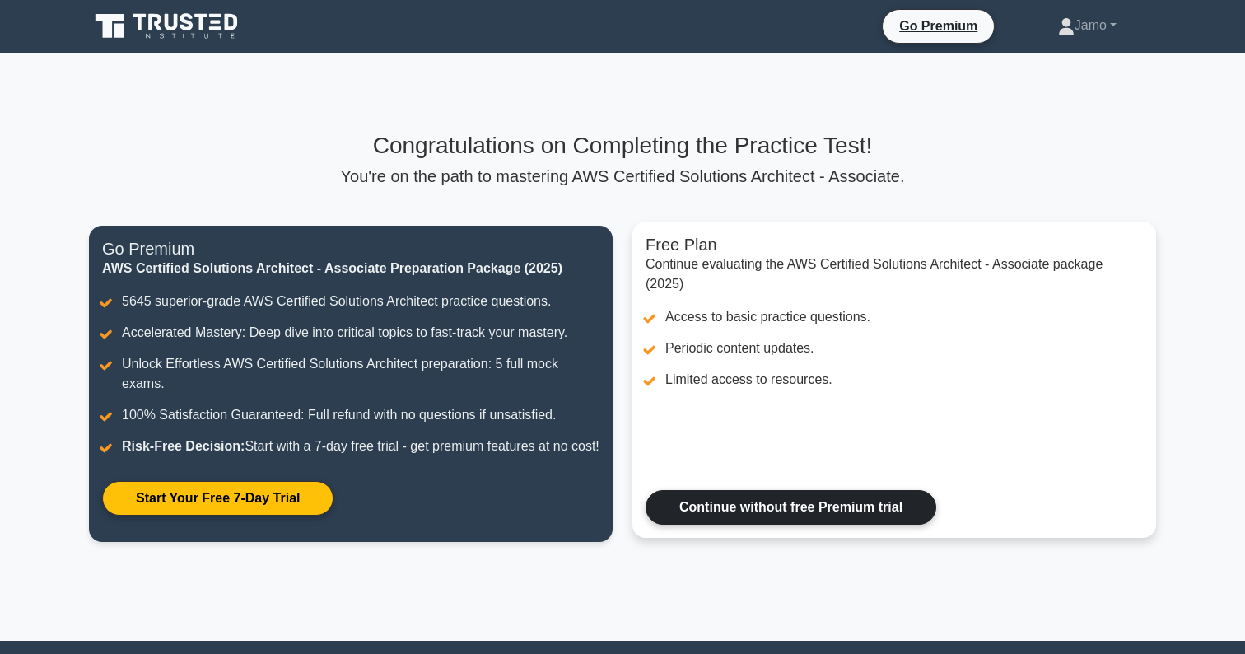
click at [816, 525] on link "Continue without free Premium trial" at bounding box center [791, 507] width 291 height 35
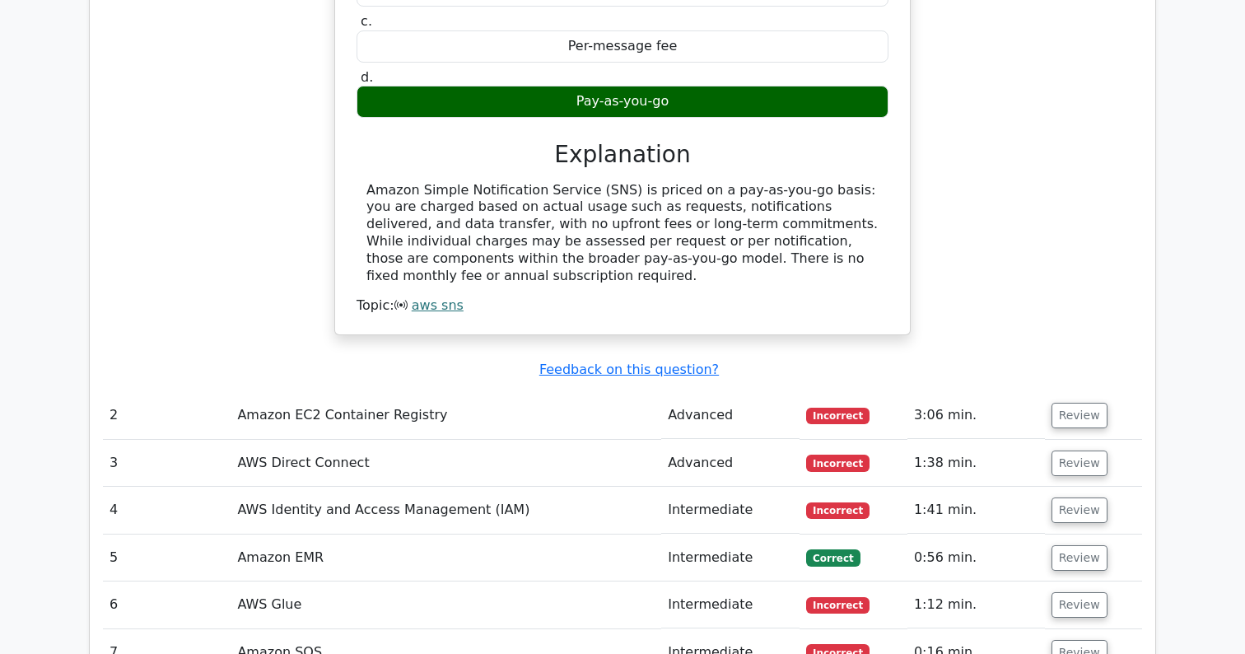
scroll to position [1803, 0]
click at [1078, 402] on button "Review" at bounding box center [1080, 415] width 56 height 26
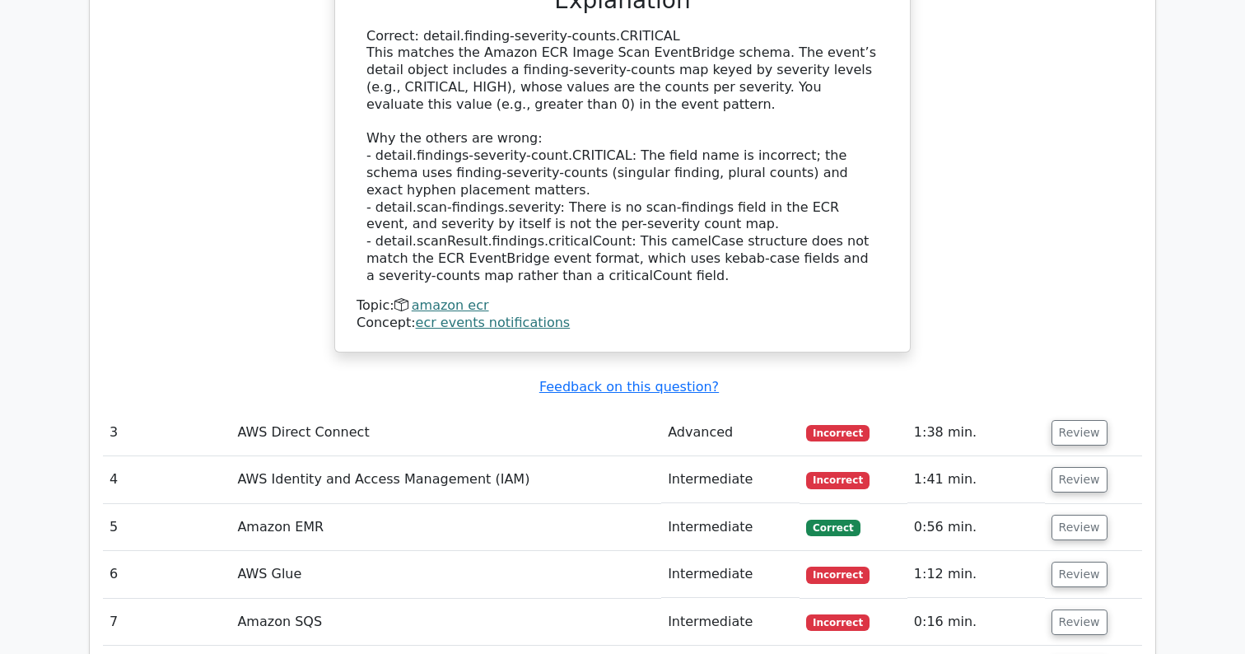
scroll to position [2613, 0]
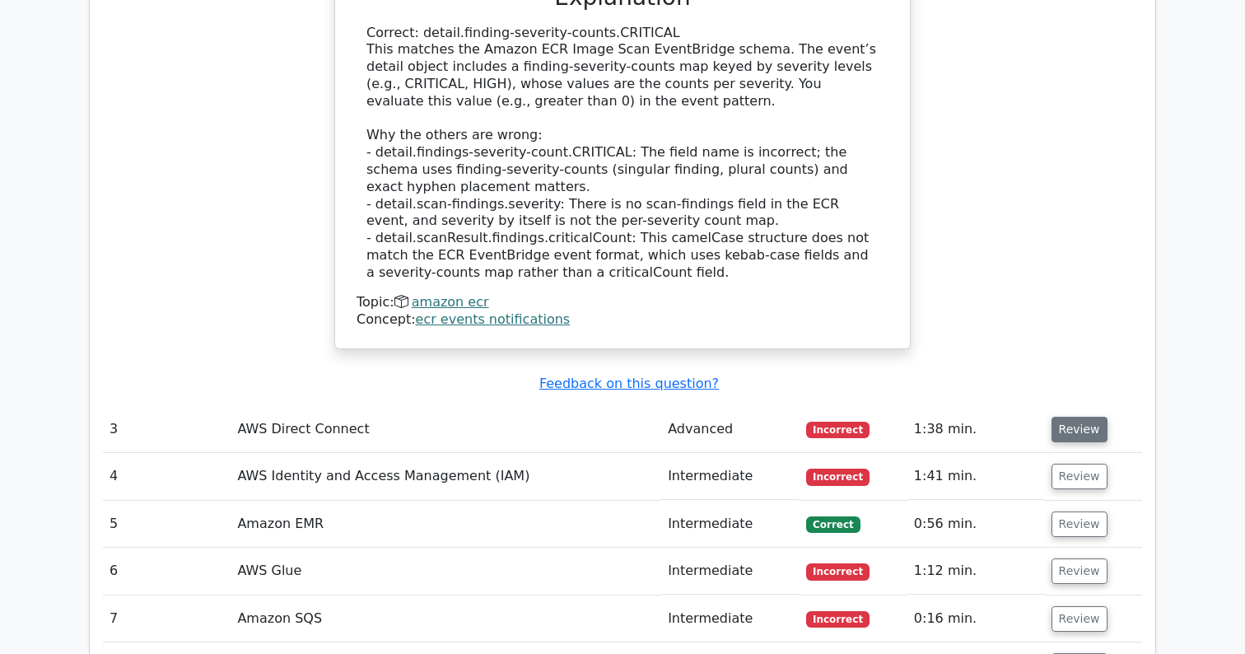
click at [1071, 417] on button "Review" at bounding box center [1080, 430] width 56 height 26
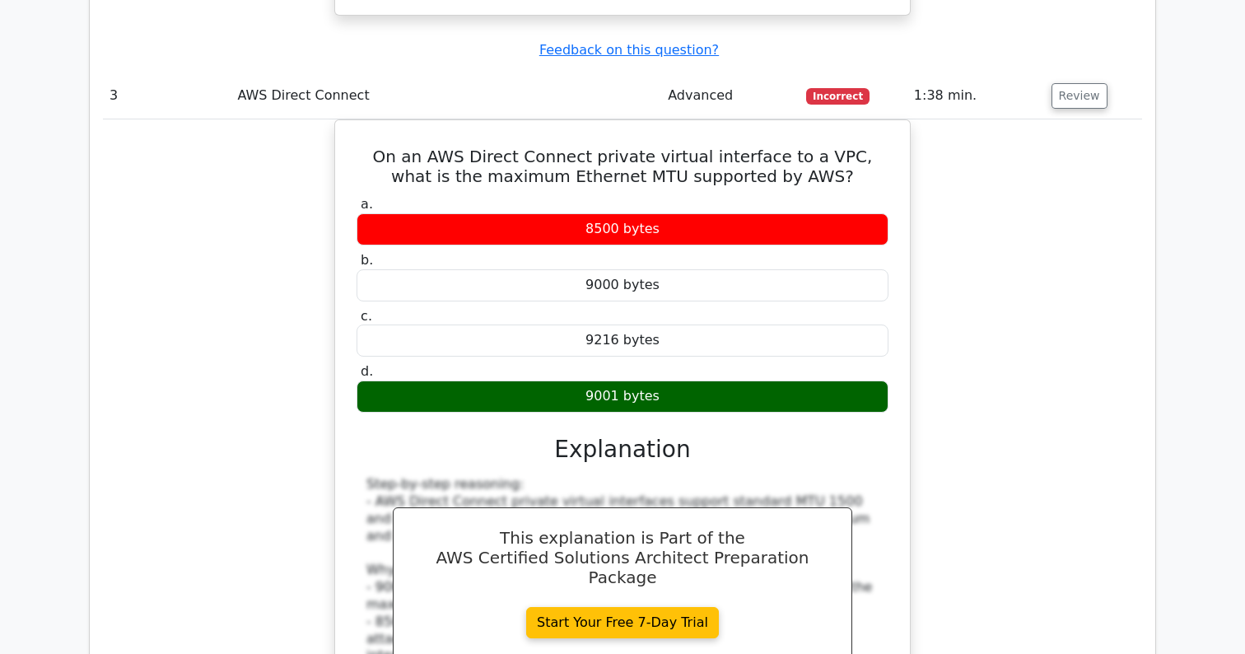
scroll to position [2948, 0]
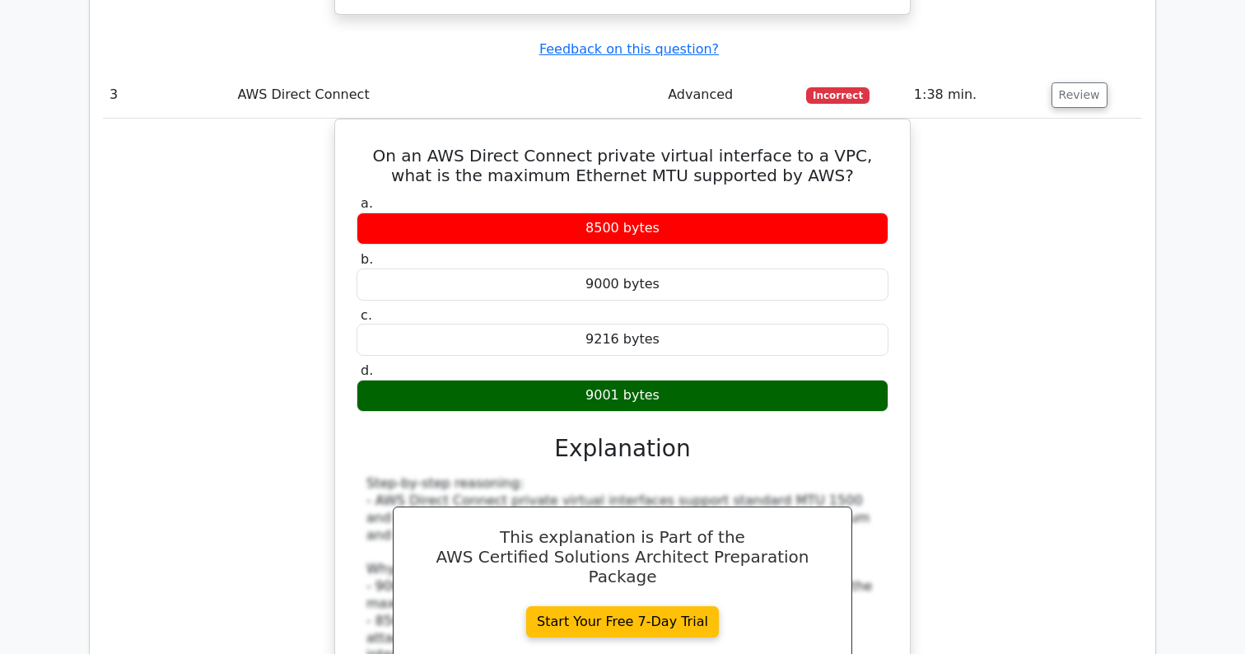
click at [955, 423] on div "On an AWS Direct Connect private virtual interface to a VPC, what is the maximu…" at bounding box center [622, 461] width 1039 height 684
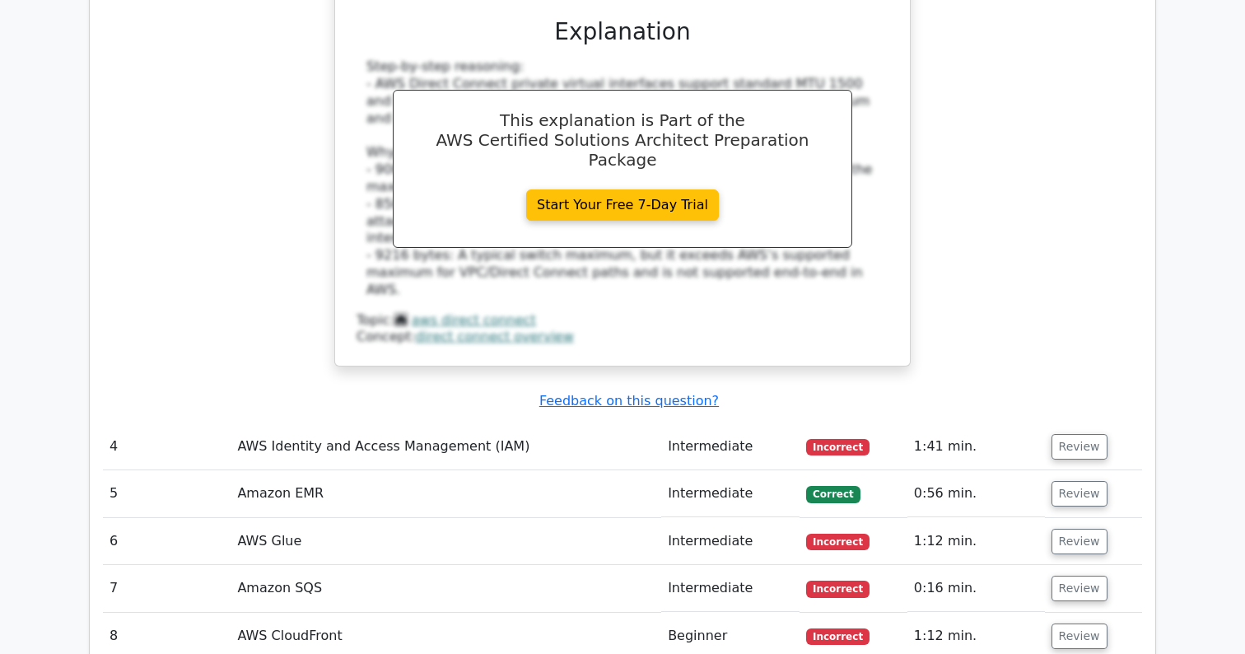
scroll to position [3394, 0]
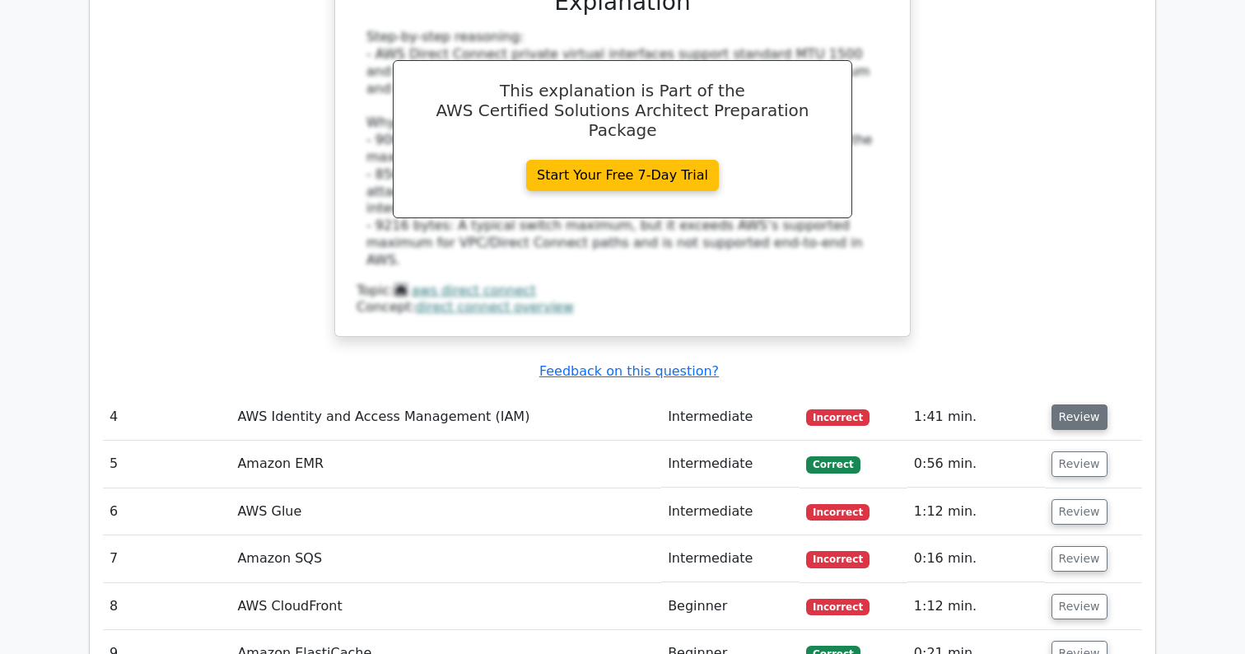
click at [1074, 404] on button "Review" at bounding box center [1080, 417] width 56 height 26
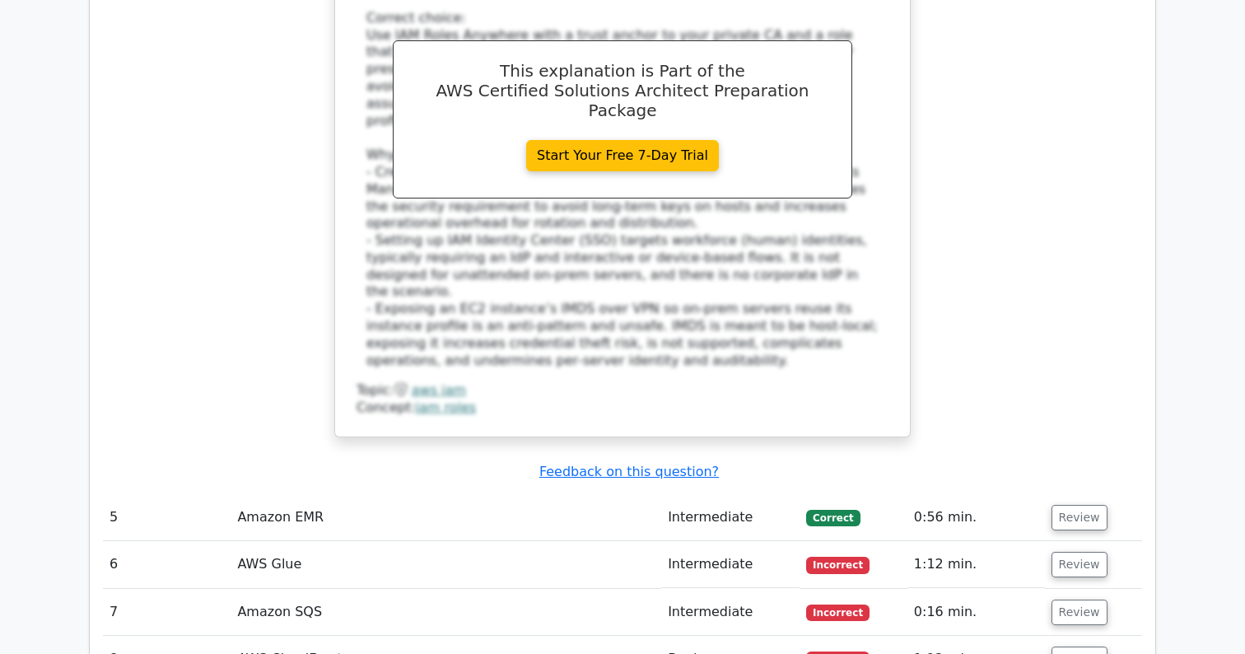
scroll to position [4406, 0]
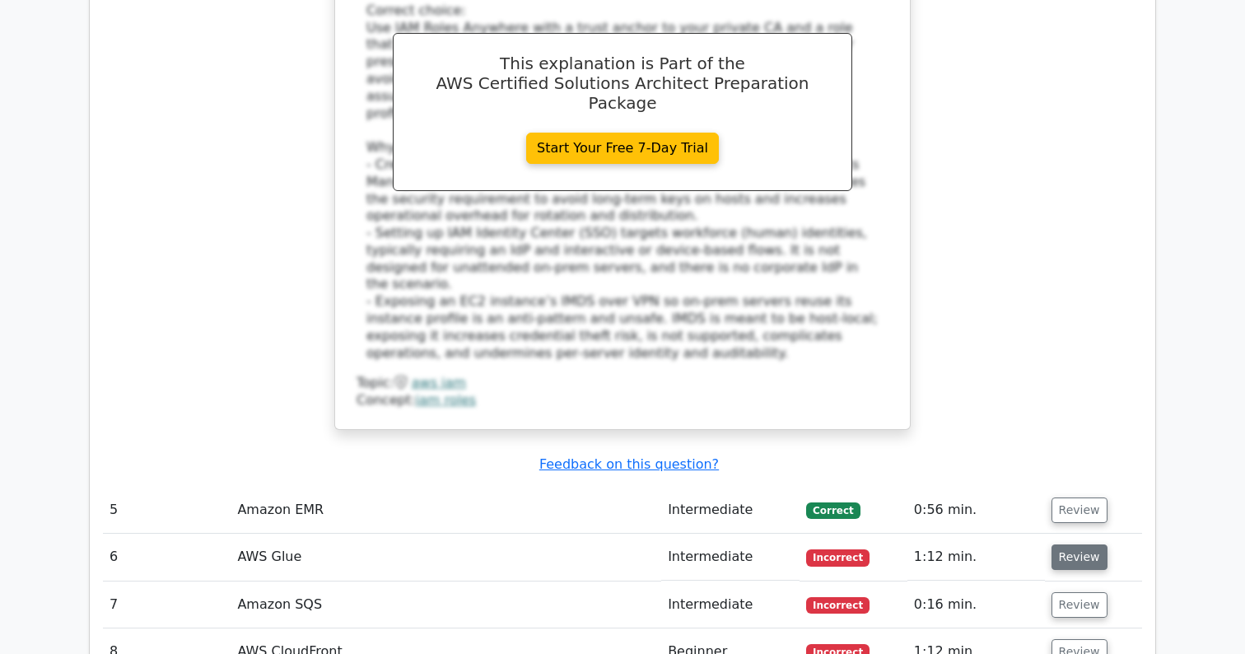
click at [1077, 544] on button "Review" at bounding box center [1080, 557] width 56 height 26
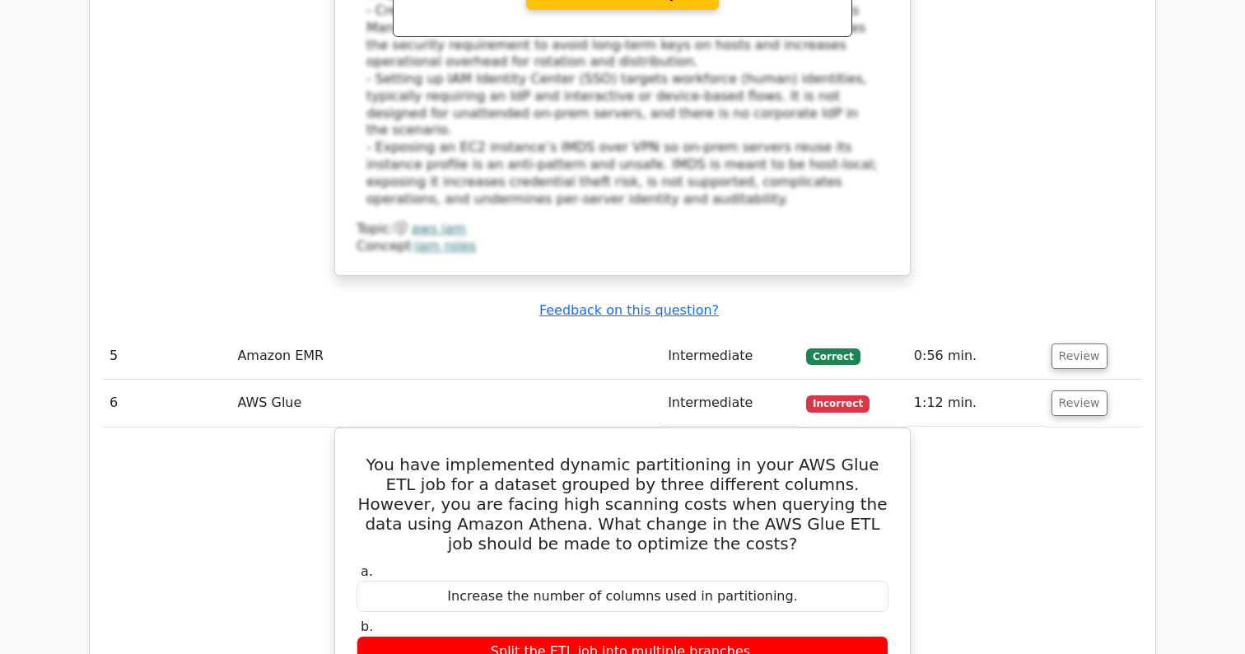
scroll to position [4561, 0]
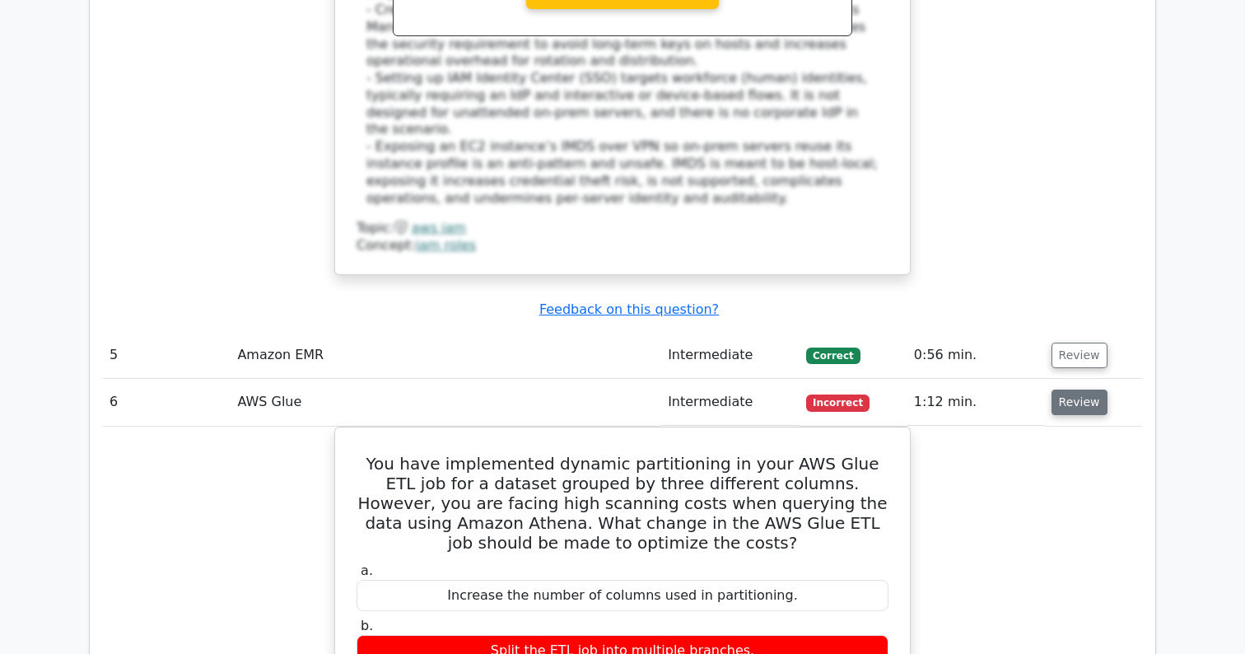
click at [1069, 390] on button "Review" at bounding box center [1080, 403] width 56 height 26
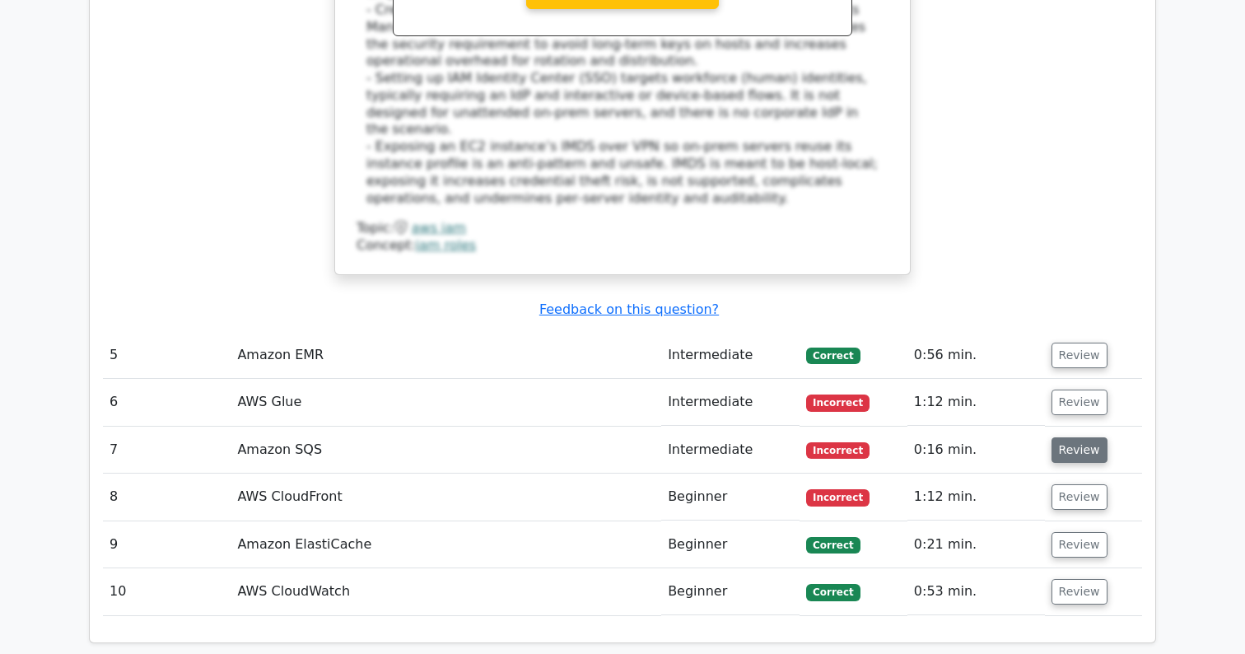
click at [1072, 437] on button "Review" at bounding box center [1080, 450] width 56 height 26
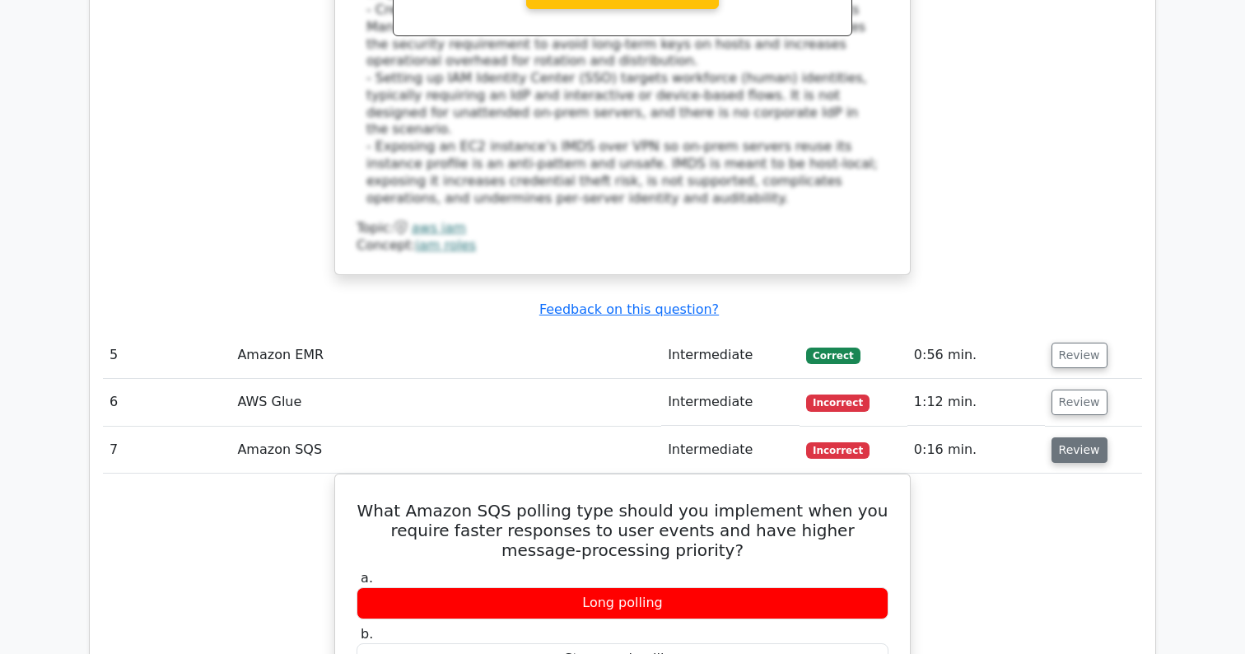
click at [1077, 437] on button "Review" at bounding box center [1080, 450] width 56 height 26
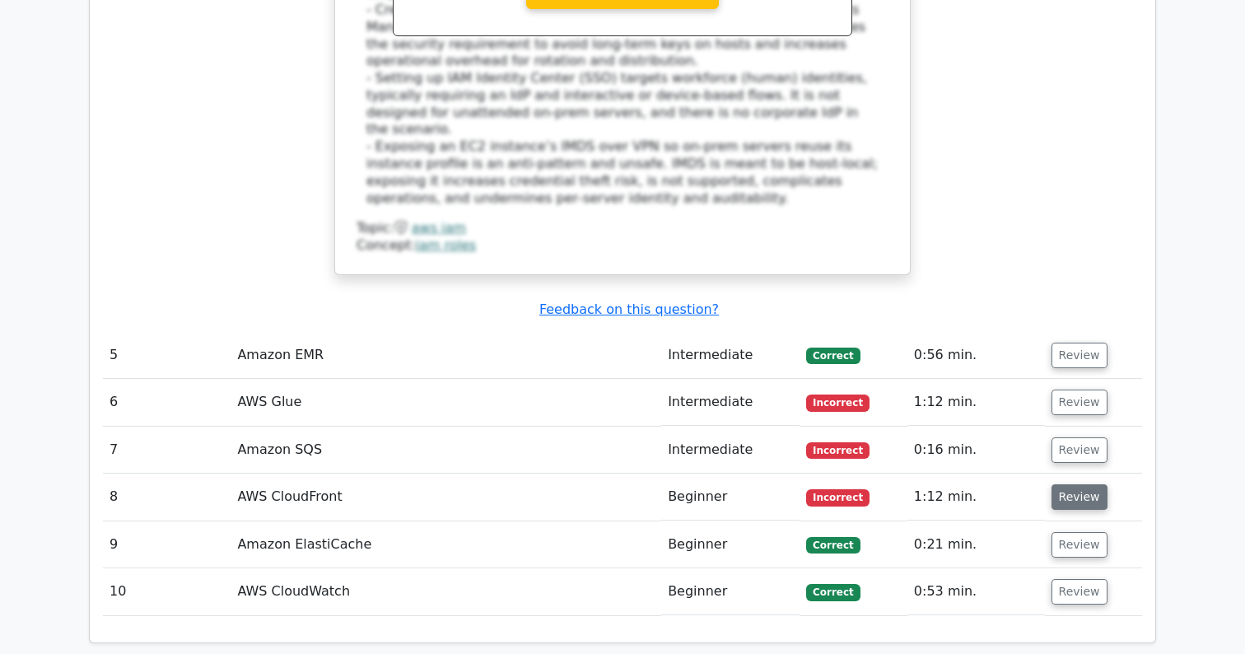
click at [1078, 484] on button "Review" at bounding box center [1080, 497] width 56 height 26
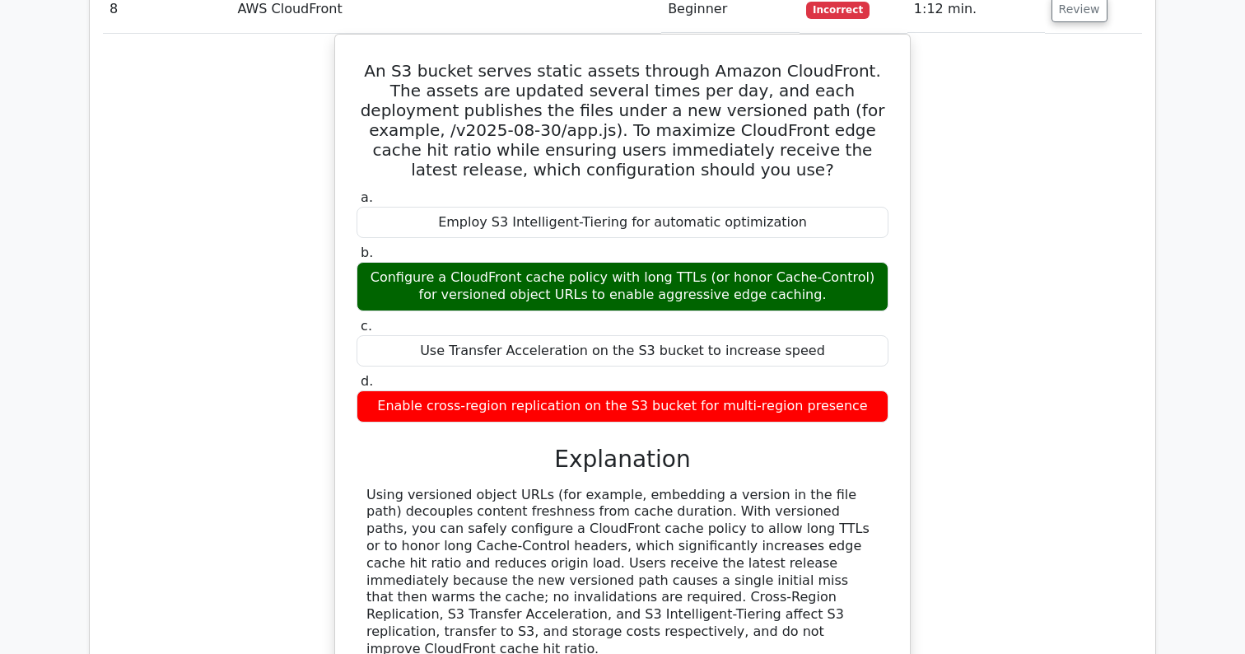
scroll to position [5049, 0]
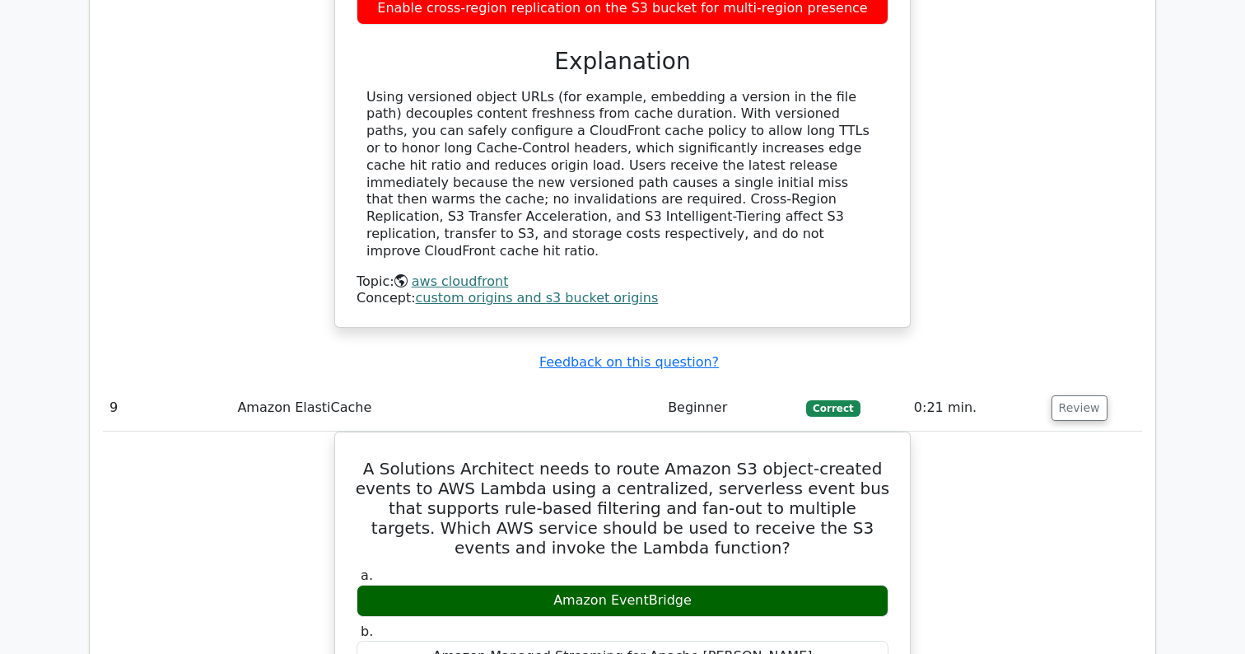
scroll to position [5451, 0]
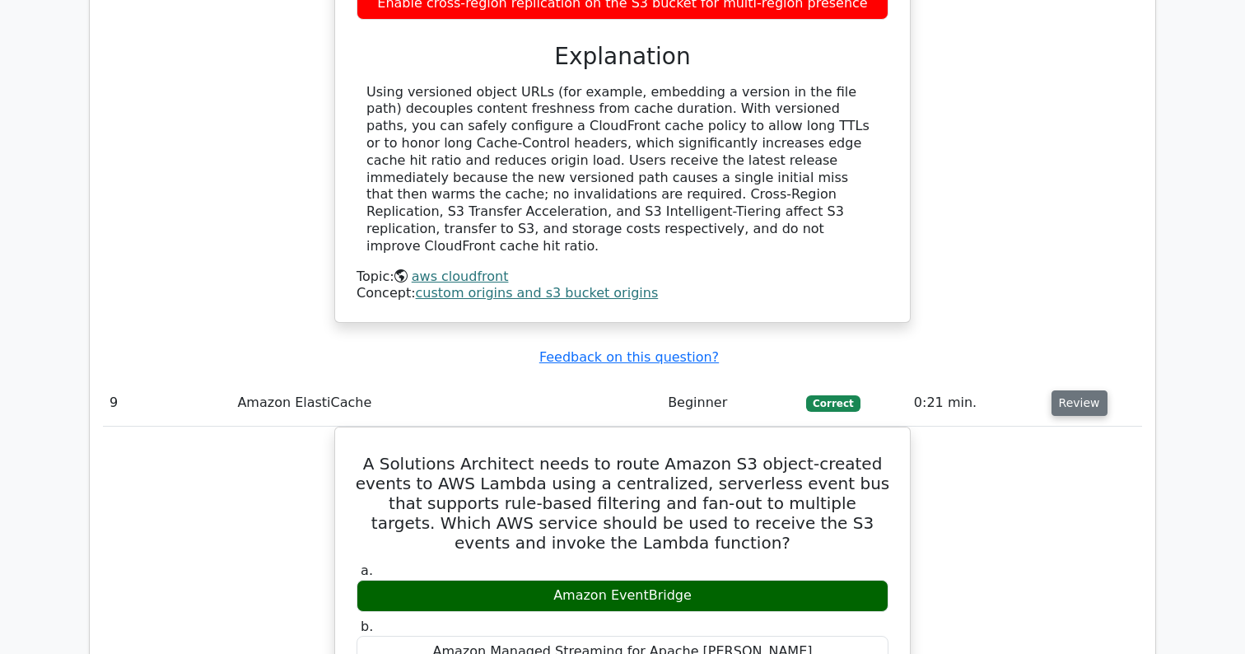
click at [1069, 390] on button "Review" at bounding box center [1080, 403] width 56 height 26
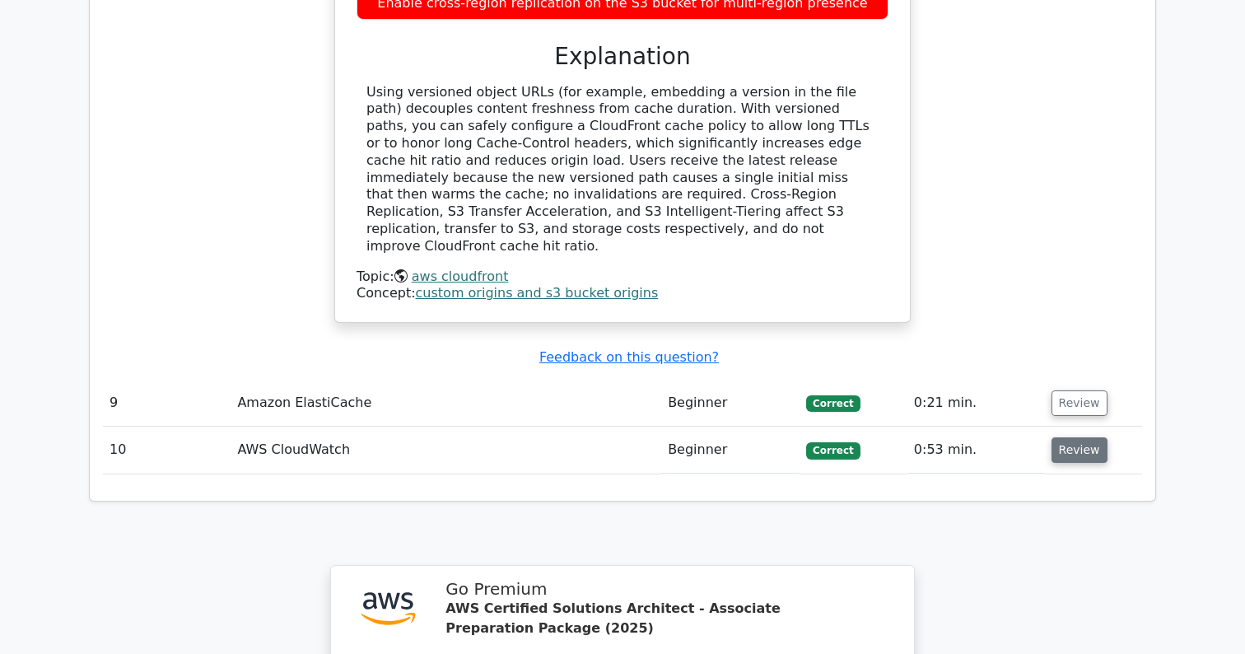
click at [1081, 437] on button "Review" at bounding box center [1080, 450] width 56 height 26
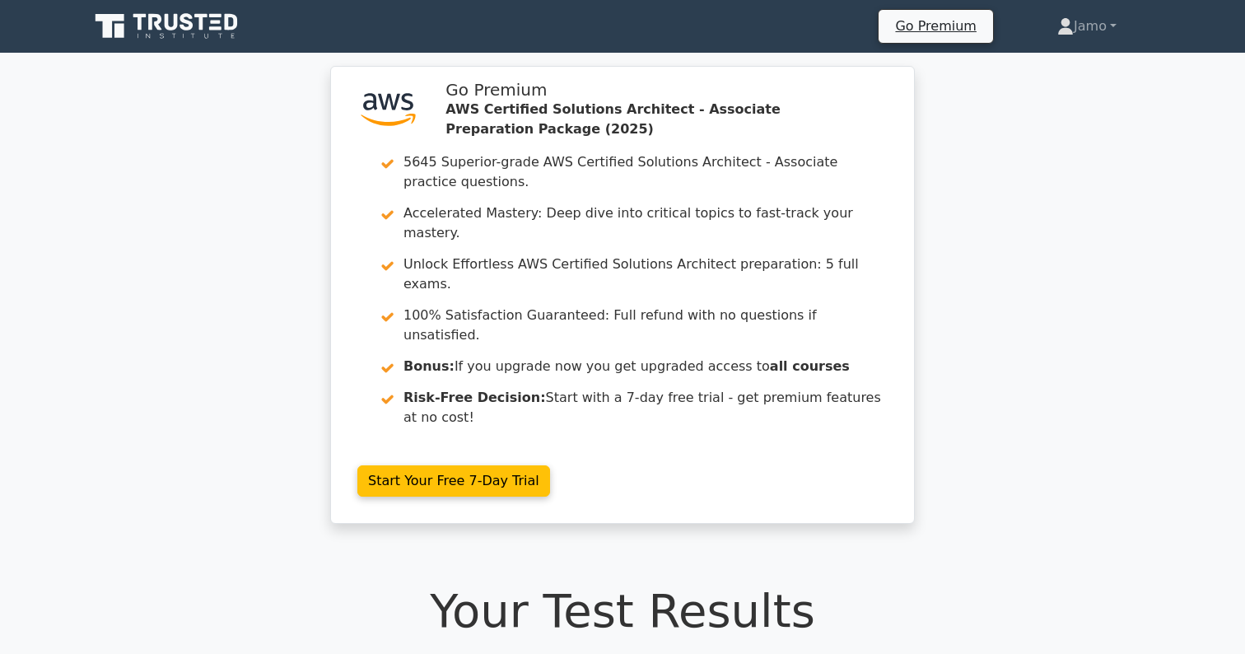
scroll to position [0, 0]
click at [209, 34] on icon at bounding box center [168, 26] width 158 height 31
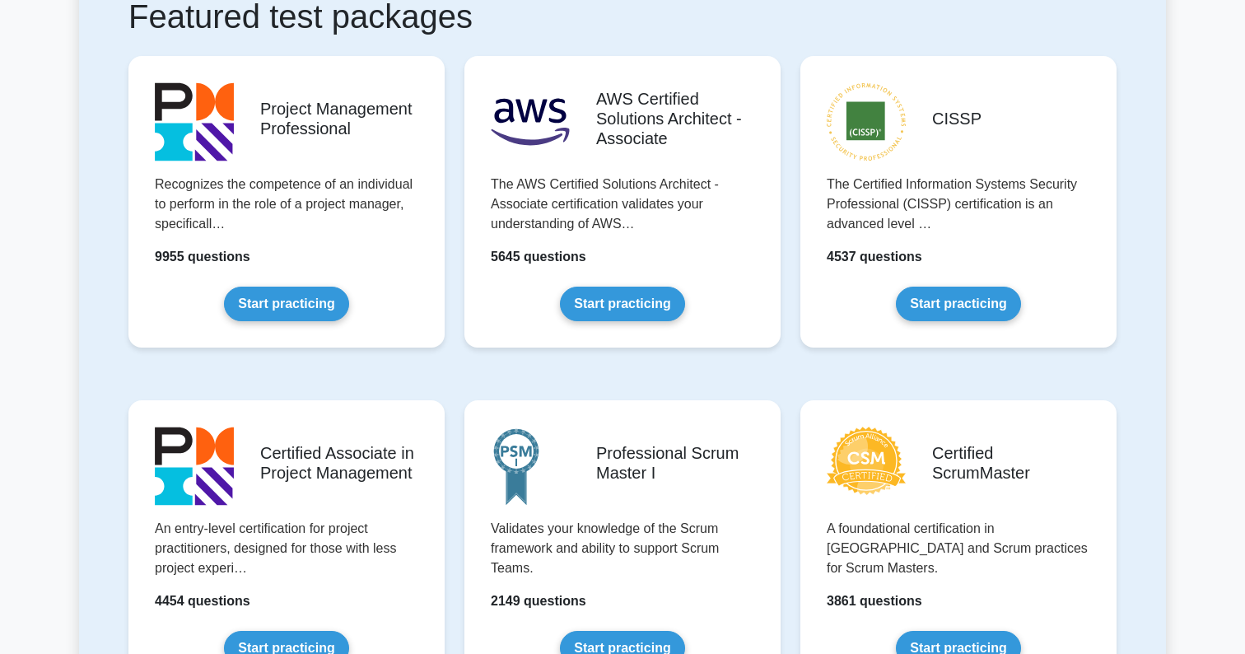
scroll to position [329, 0]
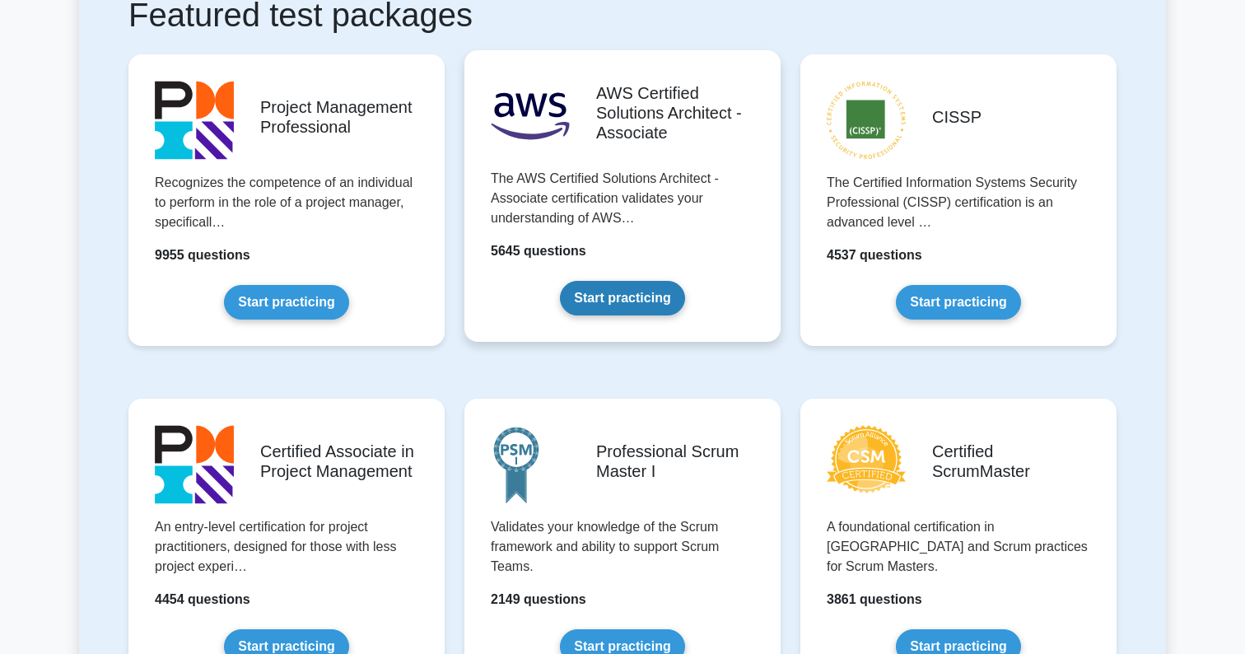
click at [639, 307] on link "Start practicing" at bounding box center [622, 298] width 124 height 35
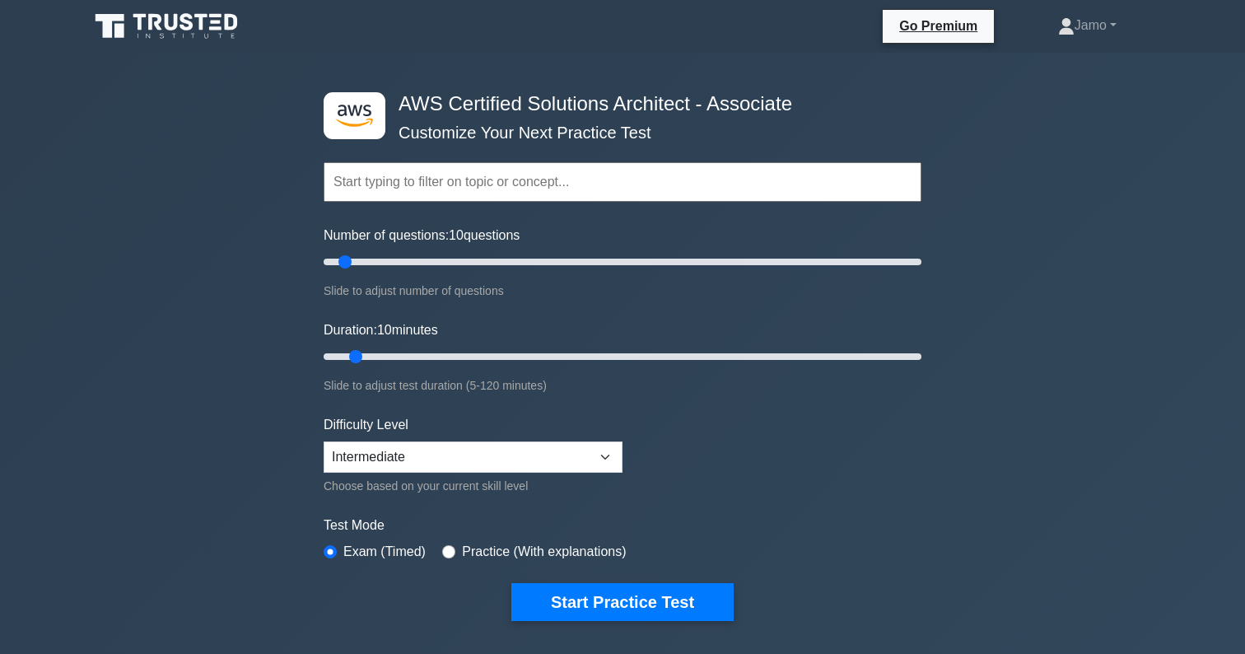
click at [459, 552] on div "Practice (With explanations)" at bounding box center [534, 552] width 184 height 20
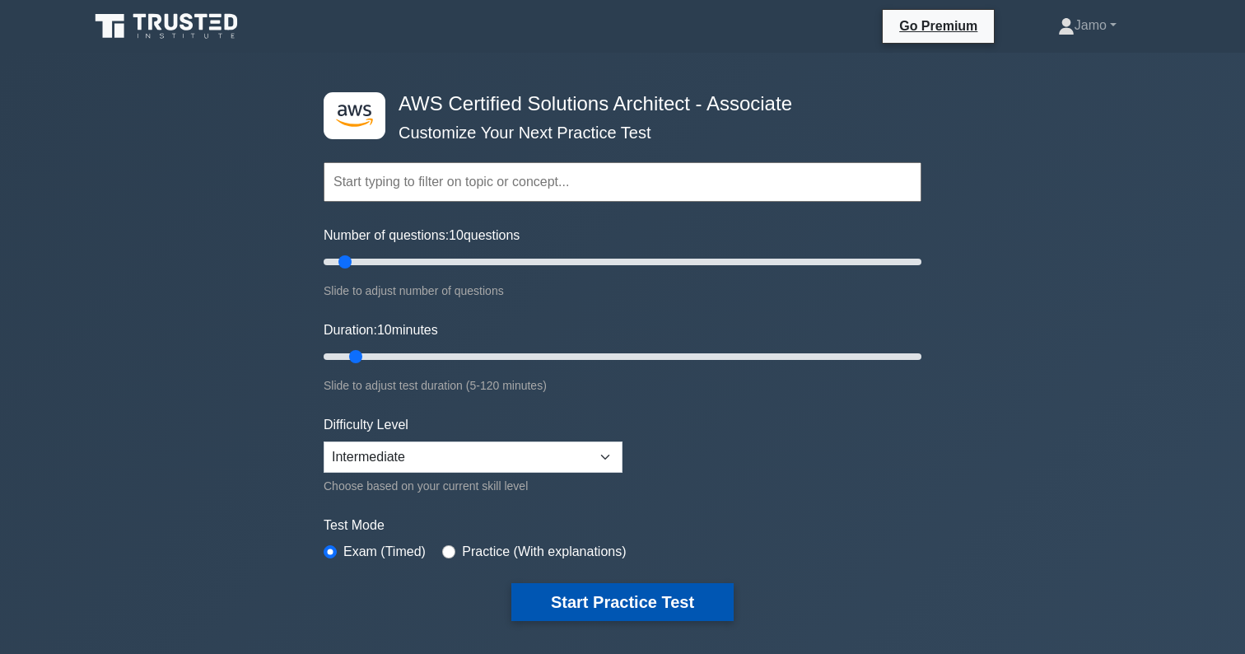
click at [645, 601] on button "Start Practice Test" at bounding box center [622, 602] width 222 height 38
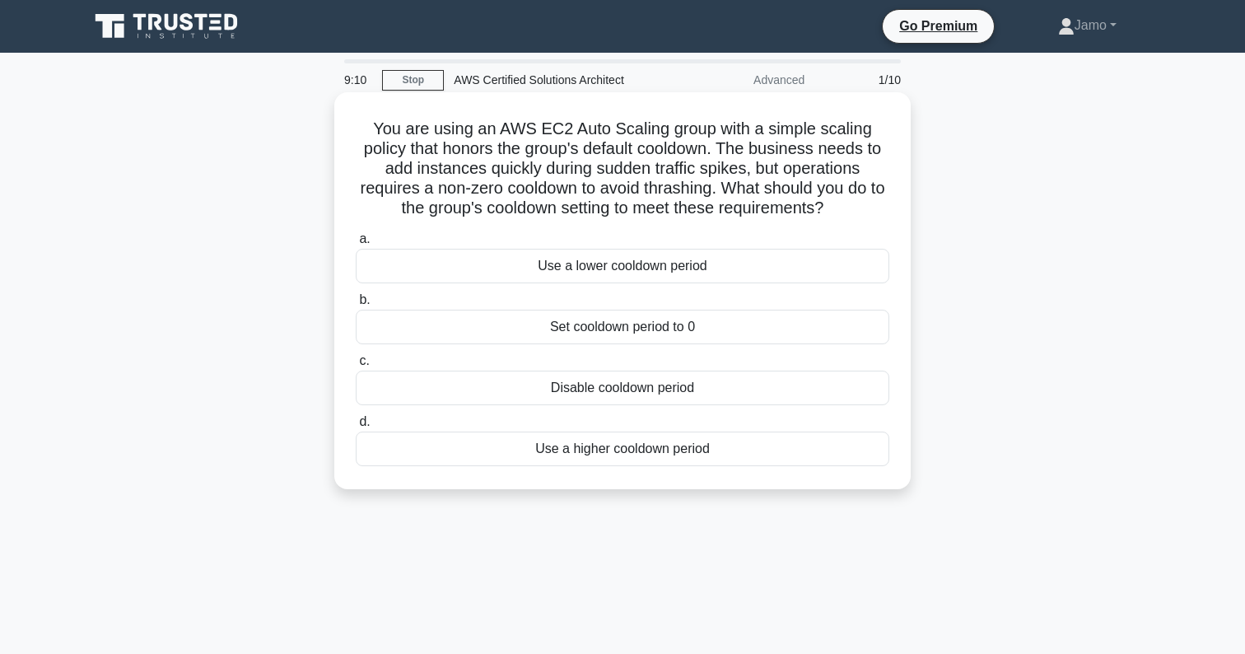
click at [713, 268] on div "Use a lower cooldown period" at bounding box center [623, 266] width 534 height 35
click at [356, 245] on input "a. Use a lower cooldown period" at bounding box center [356, 239] width 0 height 11
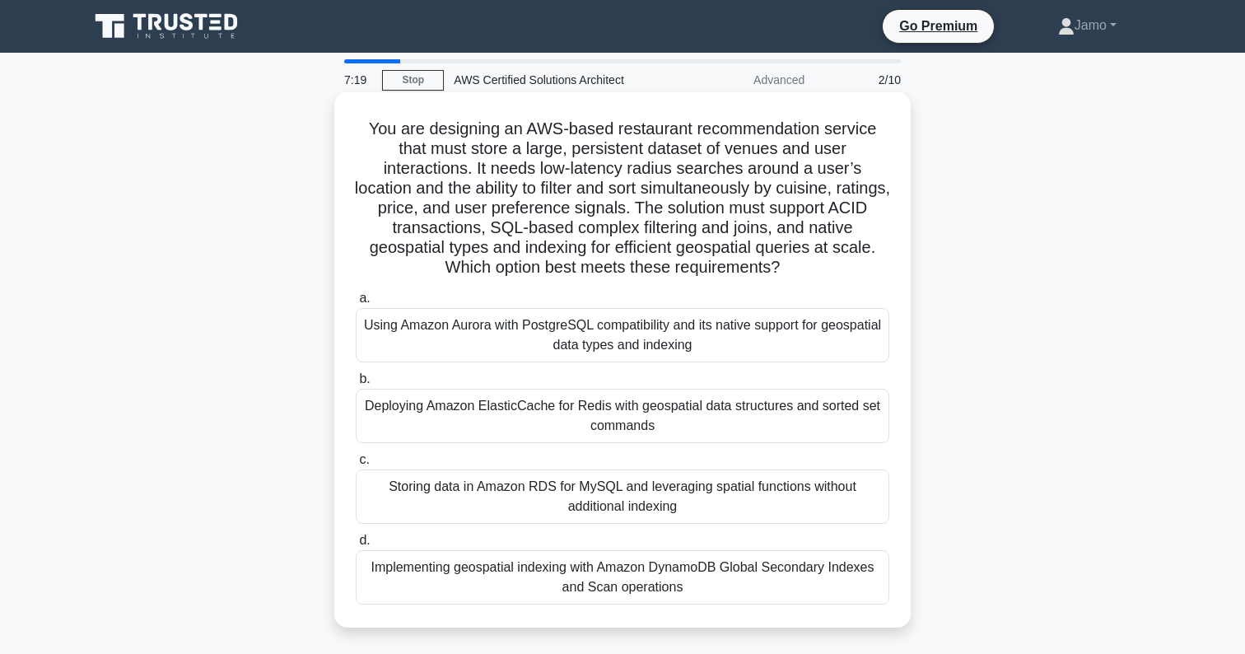
click at [697, 327] on div "Using Amazon Aurora with PostgreSQL compatibility and its native support for ge…" at bounding box center [623, 335] width 534 height 54
click at [356, 304] on input "a. Using Amazon Aurora with PostgreSQL compatibility and its native support for…" at bounding box center [356, 298] width 0 height 11
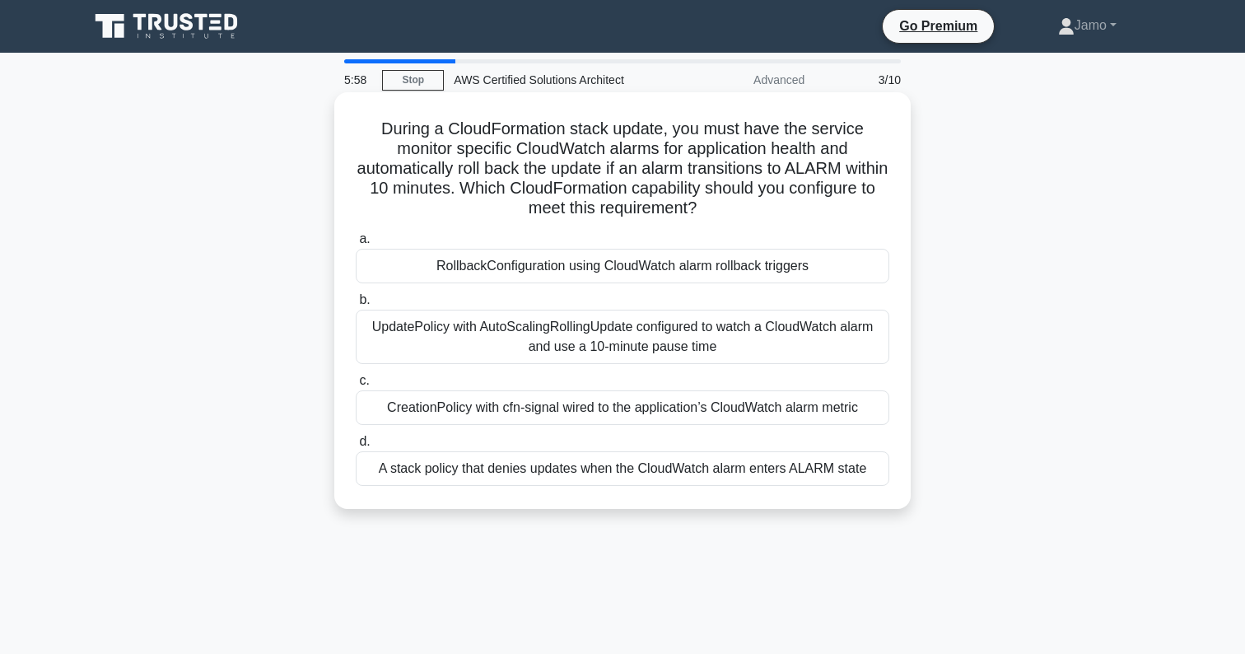
click at [650, 275] on div "RollbackConfiguration using CloudWatch alarm rollback triggers" at bounding box center [623, 266] width 534 height 35
click at [356, 245] on input "a. RollbackConfiguration using CloudWatch alarm rollback triggers" at bounding box center [356, 239] width 0 height 11
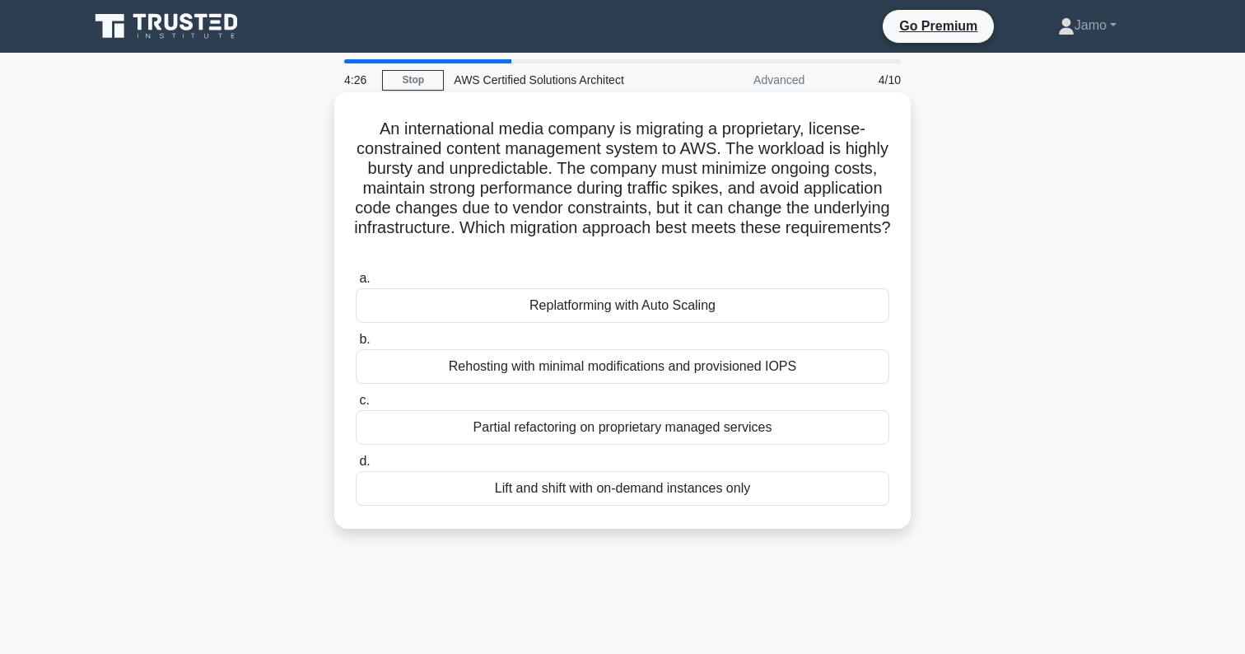
click at [638, 490] on div "Lift and shift with on-demand instances only" at bounding box center [623, 488] width 534 height 35
click at [356, 467] on input "d. Lift and shift with on-demand instances only" at bounding box center [356, 461] width 0 height 11
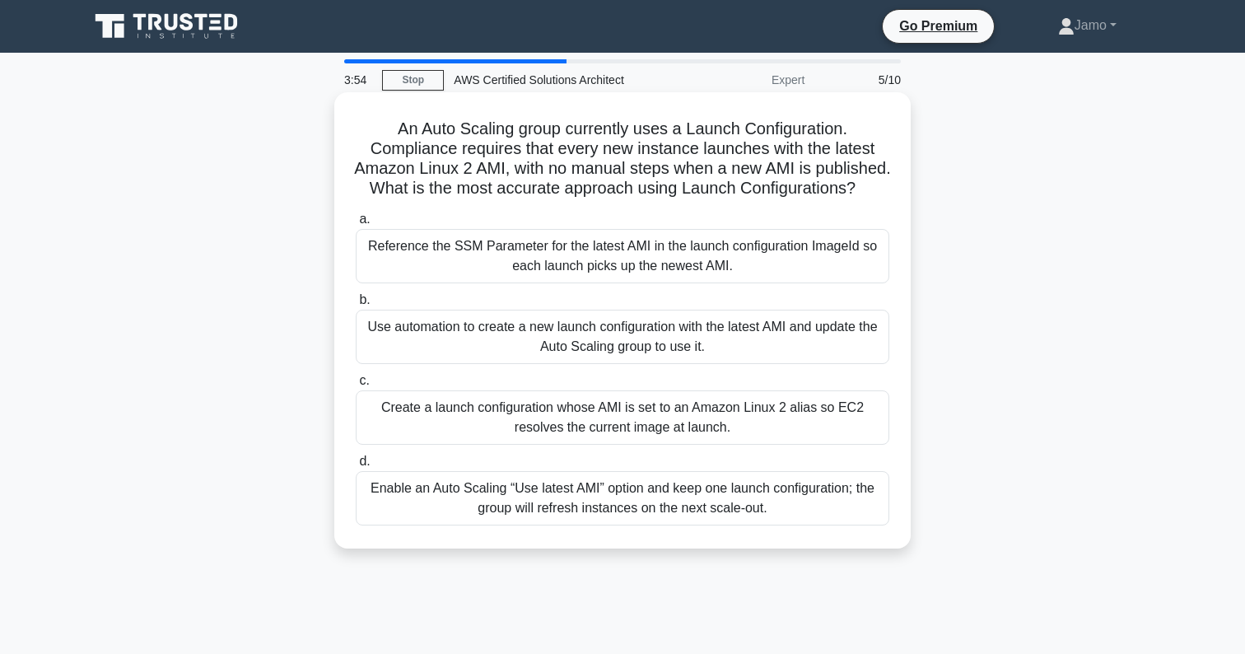
click at [640, 420] on div "Create a launch configuration whose AMI is set to an Amazon Linux 2 alias so EC…" at bounding box center [623, 417] width 534 height 54
click at [356, 386] on input "c. Create a launch configuration whose AMI is set to an Amazon Linux 2 alias so…" at bounding box center [356, 381] width 0 height 11
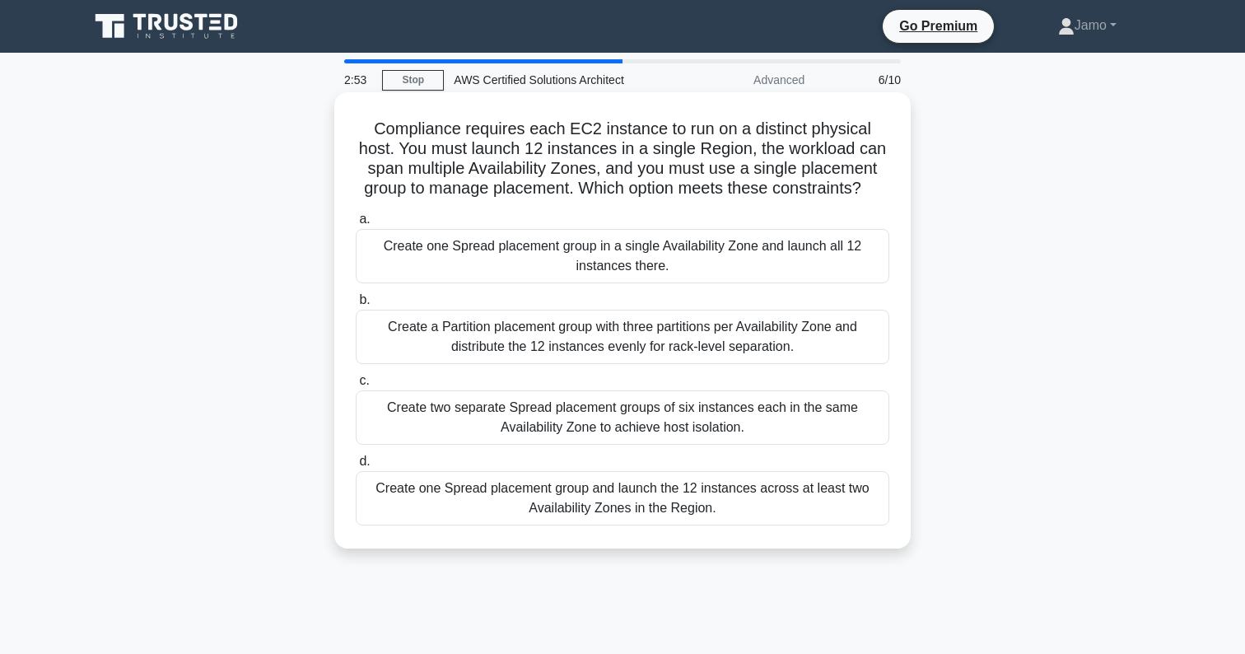
drag, startPoint x: 1001, startPoint y: 21, endPoint x: 758, endPoint y: 202, distance: 302.6
click at [758, 199] on h5 "Compliance requires each EC2 instance to run on a distinct physical host. You m…" at bounding box center [622, 159] width 537 height 81
click at [699, 497] on div "Create one Spread placement group and launch the 12 instances across at least t…" at bounding box center [623, 498] width 534 height 54
click at [356, 467] on input "d. Create one Spread placement group and launch the 12 instances across at leas…" at bounding box center [356, 461] width 0 height 11
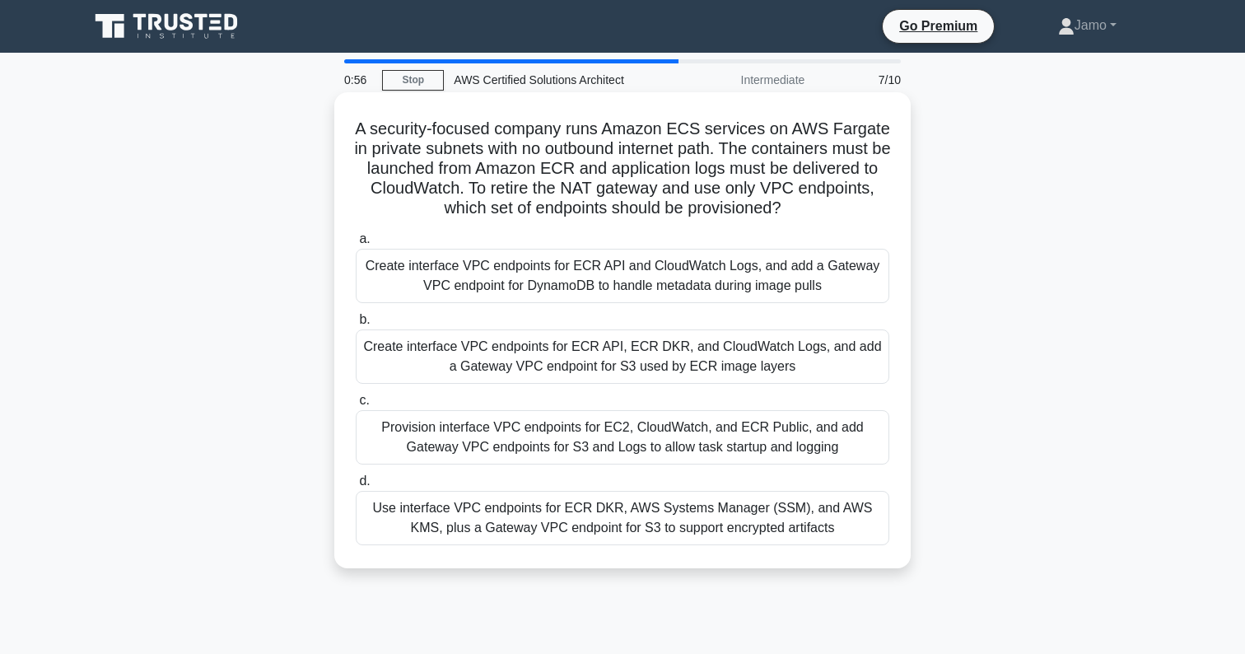
click at [652, 377] on div "Create interface VPC endpoints for ECR API, ECR DKR, and CloudWatch Logs, and a…" at bounding box center [623, 356] width 534 height 54
click at [356, 325] on input "b. Create interface VPC endpoints for ECR API, ECR DKR, and CloudWatch Logs, an…" at bounding box center [356, 320] width 0 height 11
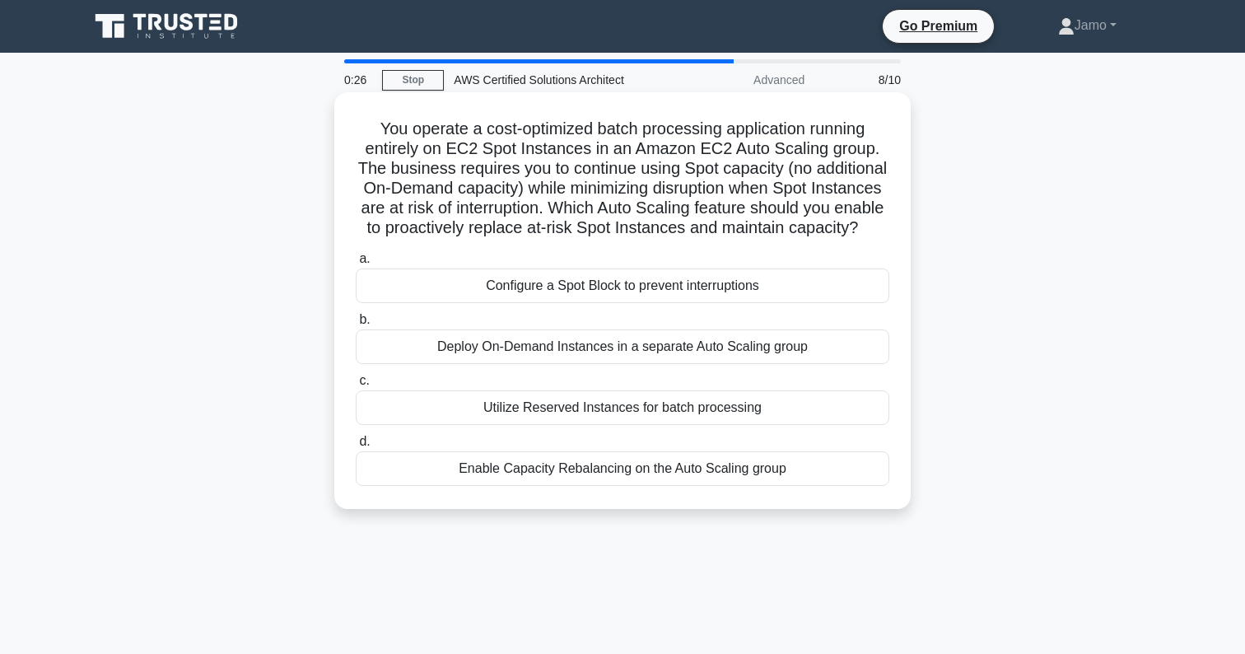
click at [639, 475] on div "Enable Capacity Rebalancing on the Auto Scaling group" at bounding box center [623, 468] width 534 height 35
click at [356, 447] on input "d. Enable Capacity Rebalancing on the Auto Scaling group" at bounding box center [356, 442] width 0 height 11
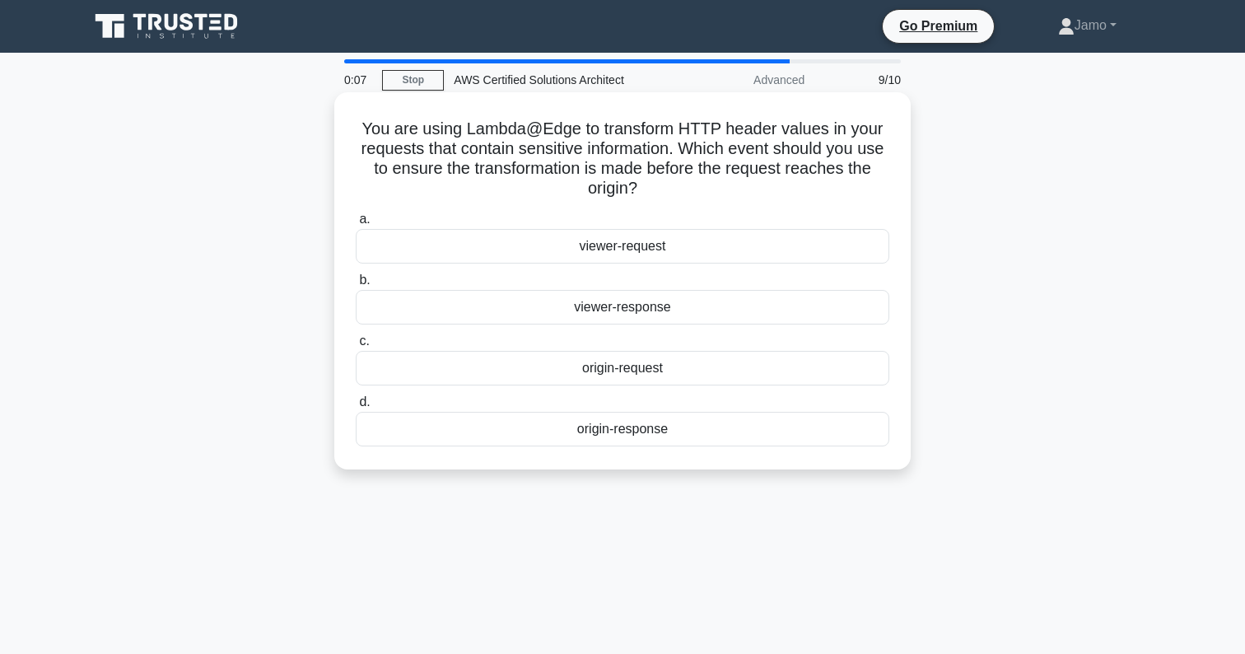
click at [657, 372] on div "origin-request" at bounding box center [623, 368] width 534 height 35
click at [356, 347] on input "c. origin-request" at bounding box center [356, 341] width 0 height 11
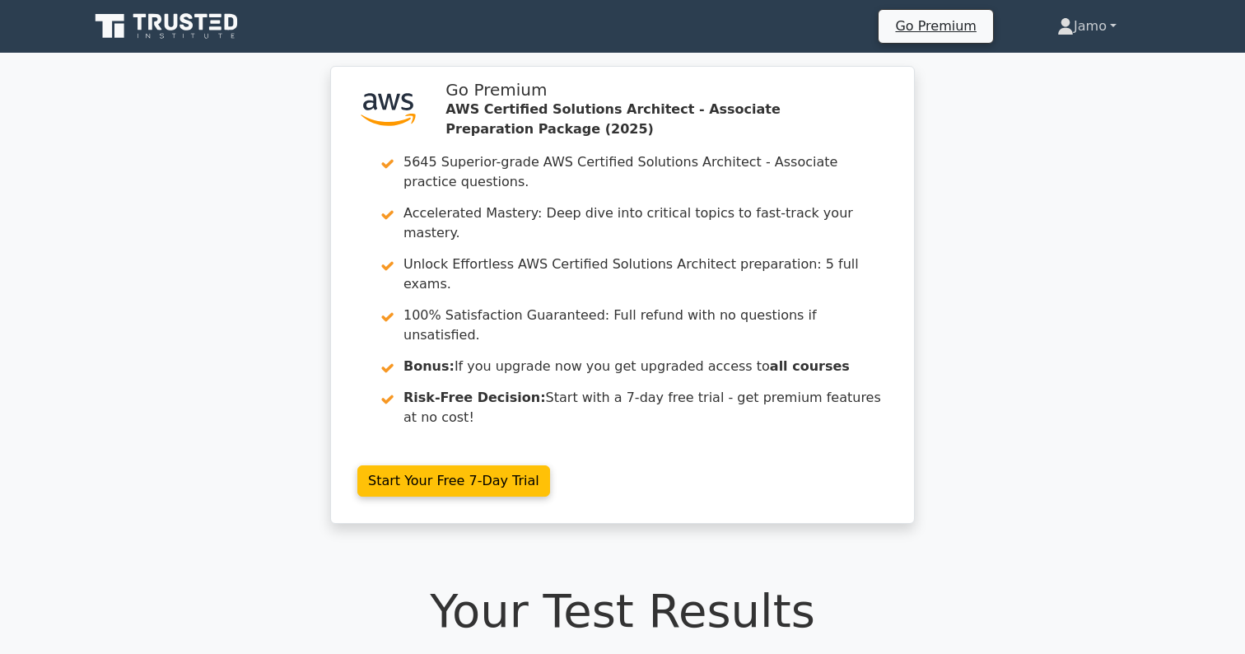
click at [1083, 29] on link "Jamo" at bounding box center [1087, 26] width 138 height 33
click at [959, 255] on div ".st0{fill:#252F3E;} .st1{fill-rule:evenodd;clip-rule:evenodd;fill:#FF9900;} Go …" at bounding box center [622, 305] width 1245 height 478
click at [170, 35] on icon at bounding box center [168, 26] width 158 height 31
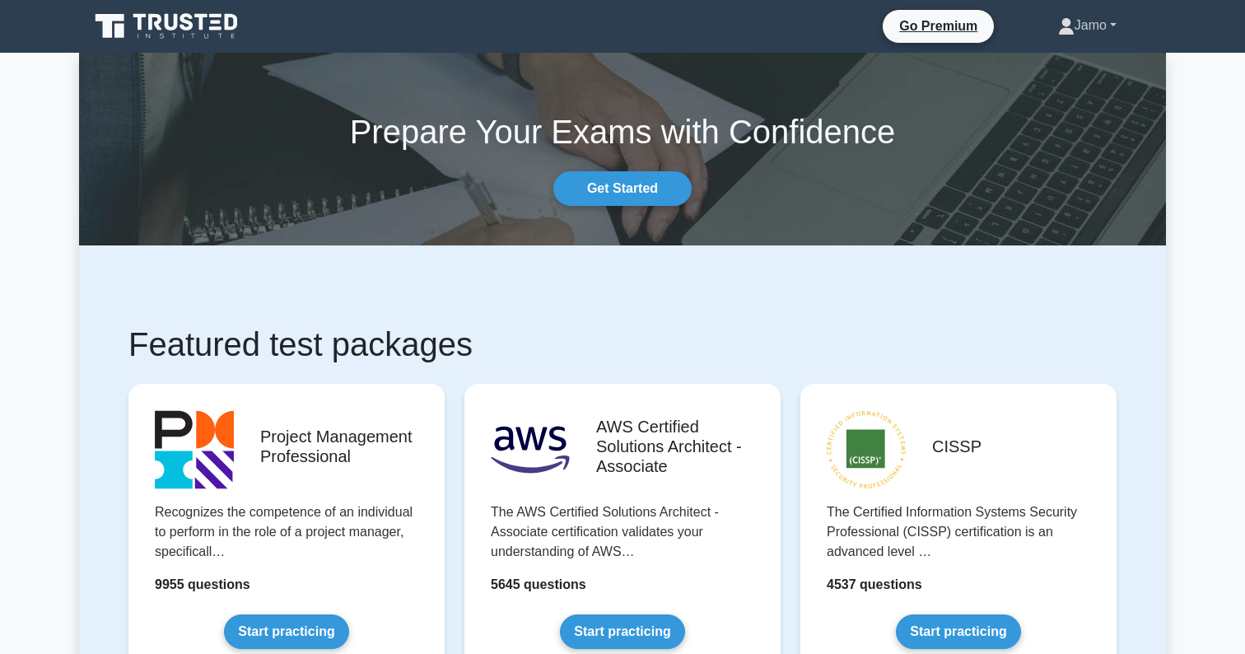
click at [1095, 31] on link "Jamo" at bounding box center [1088, 25] width 138 height 33
click at [1042, 64] on link "Profile" at bounding box center [1085, 64] width 130 height 26
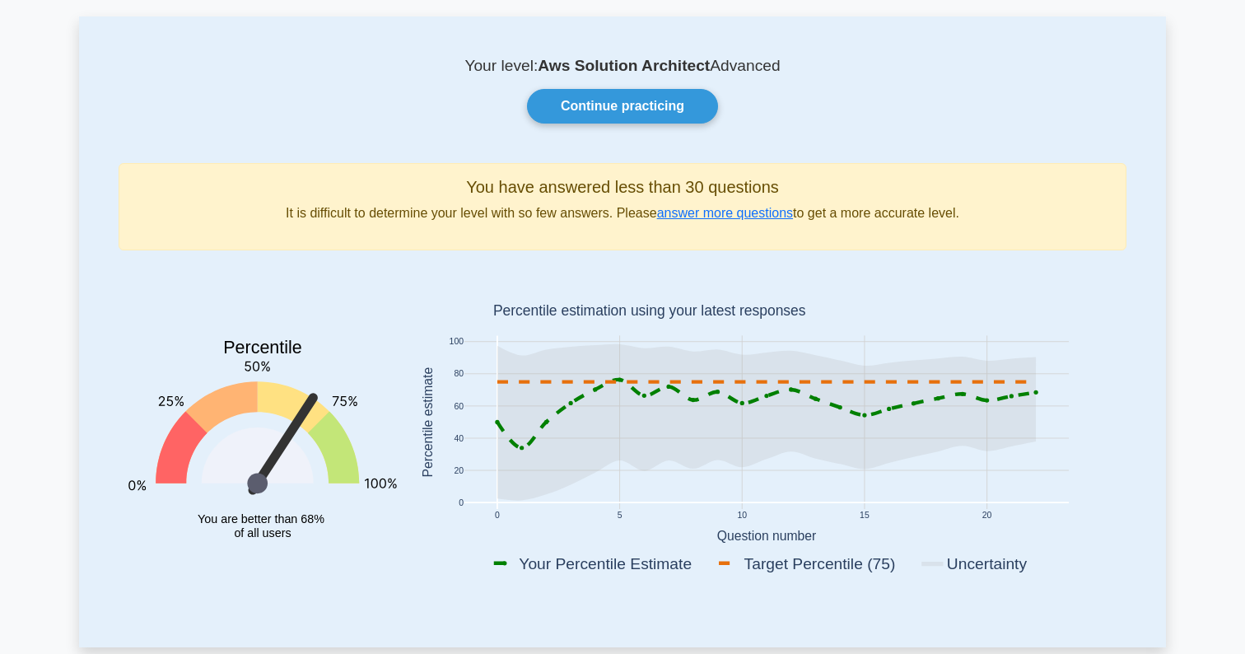
scroll to position [74, 0]
